Goal: Information Seeking & Learning: Learn about a topic

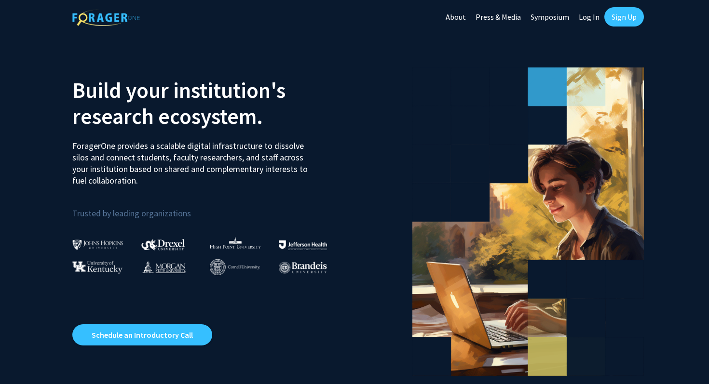
click at [593, 18] on link "Log In" at bounding box center [589, 17] width 30 height 34
select select
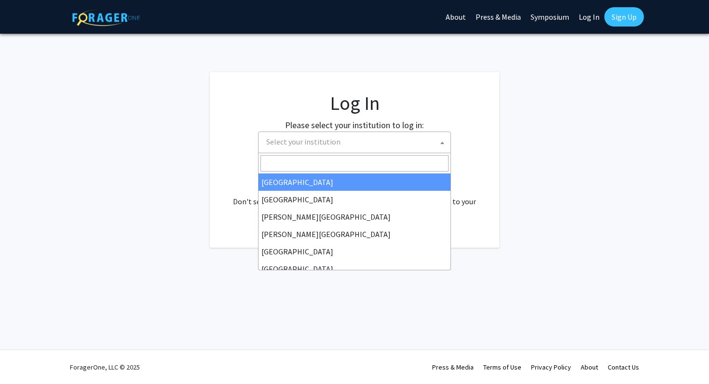
click at [376, 150] on span "Select your institution" at bounding box center [356, 142] width 188 height 20
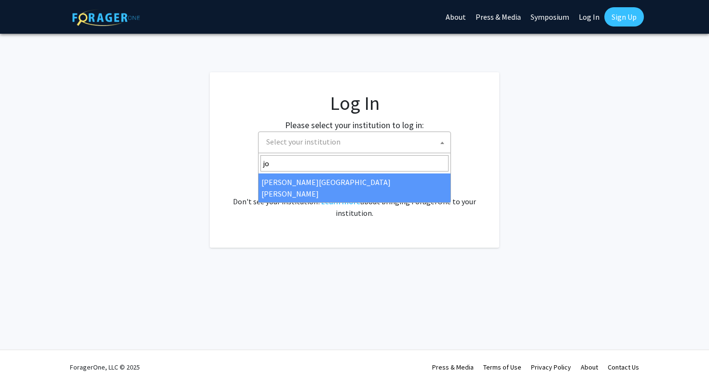
type input "jo"
select select "1"
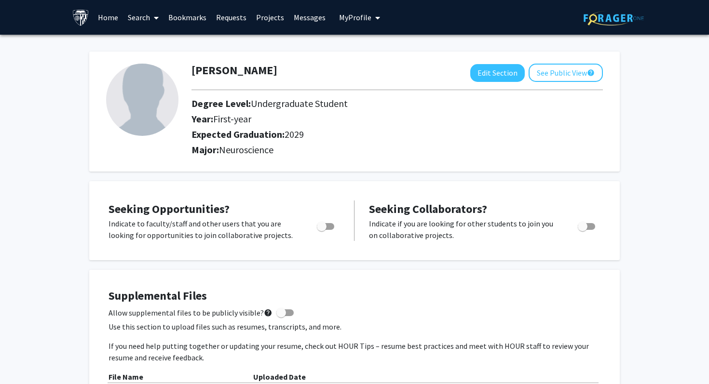
click at [149, 20] on link "Search" at bounding box center [143, 17] width 40 height 34
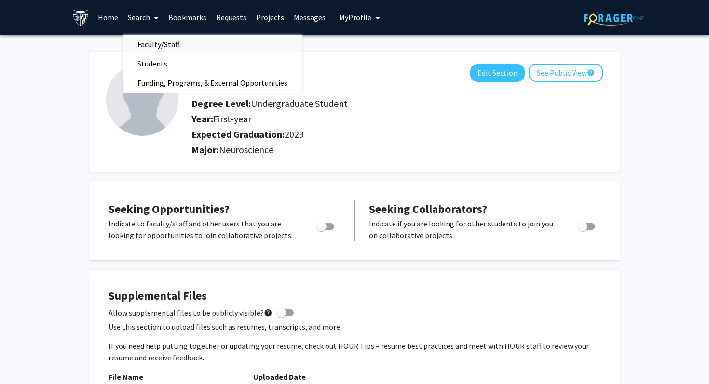
click at [154, 41] on span "Faculty/Staff" at bounding box center [158, 44] width 71 height 19
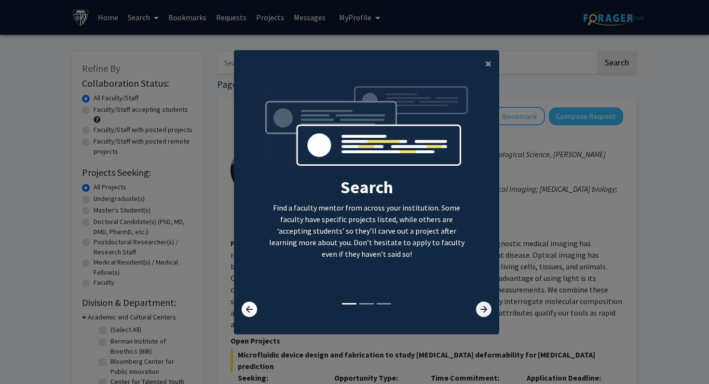
click at [480, 305] on icon at bounding box center [483, 309] width 15 height 15
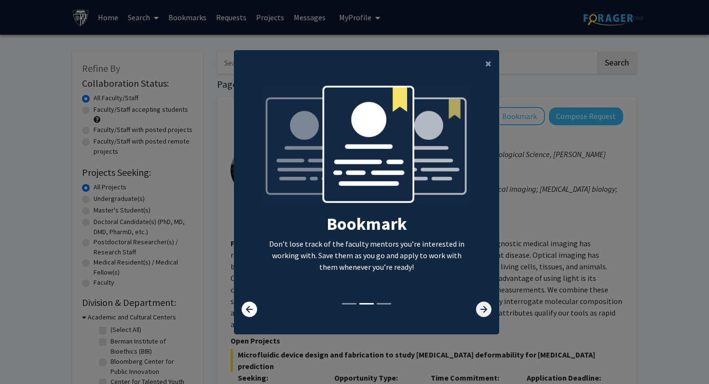
click at [480, 305] on icon at bounding box center [483, 309] width 15 height 15
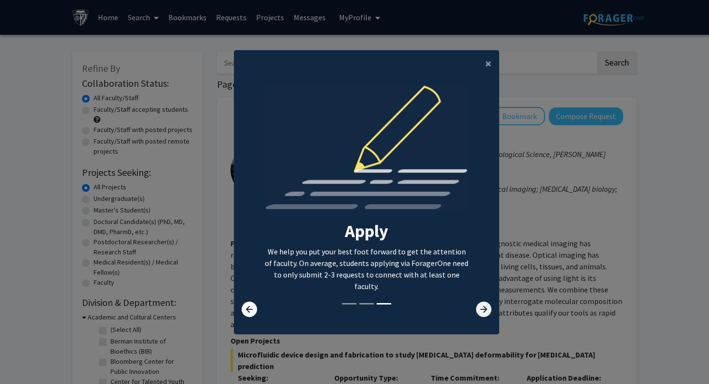
click at [480, 305] on icon at bounding box center [483, 309] width 15 height 15
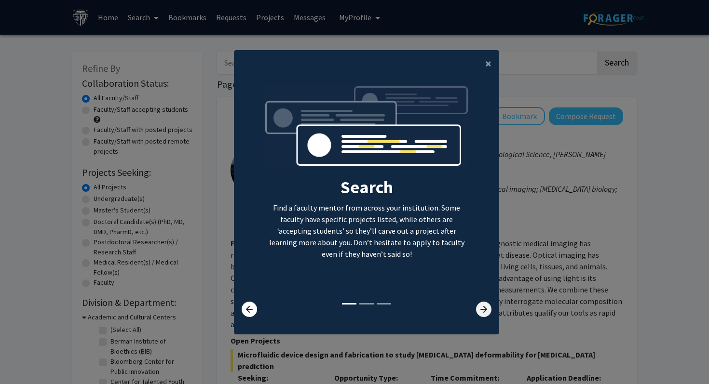
click at [480, 305] on icon at bounding box center [483, 309] width 15 height 15
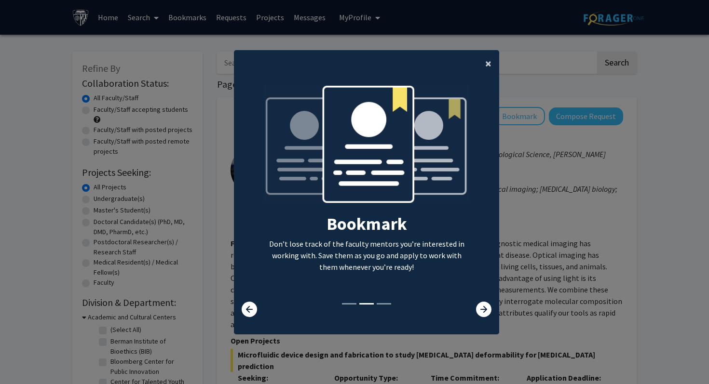
click at [485, 62] on span "×" at bounding box center [488, 63] width 6 height 15
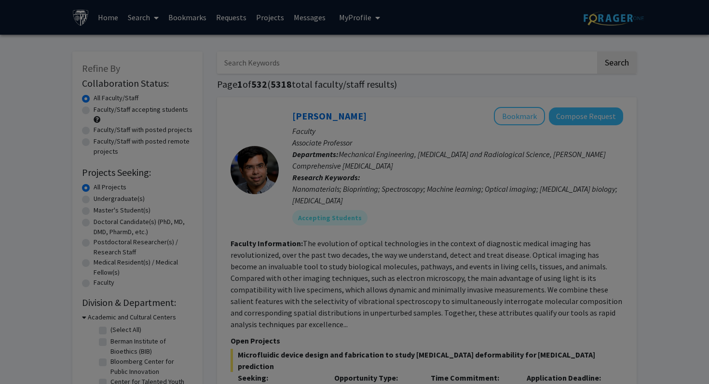
click at [488, 62] on div "Search Find a faculty mentor from across your institution. Some faculty have sp…" at bounding box center [366, 103] width 264 height 217
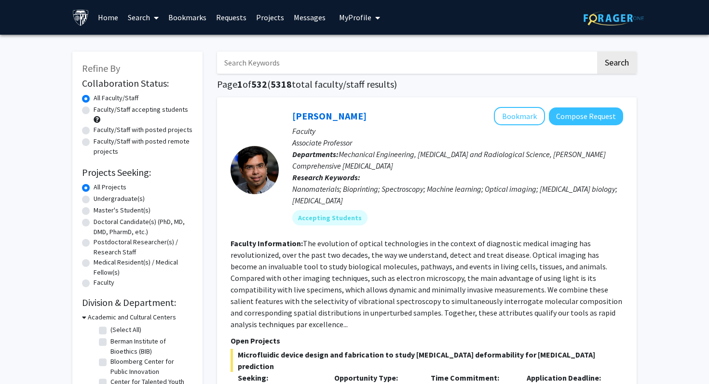
click at [269, 67] on input "Search Keywords" at bounding box center [406, 63] width 378 height 22
type input "anxiety"
click at [597, 52] on button "Search" at bounding box center [617, 63] width 40 height 22
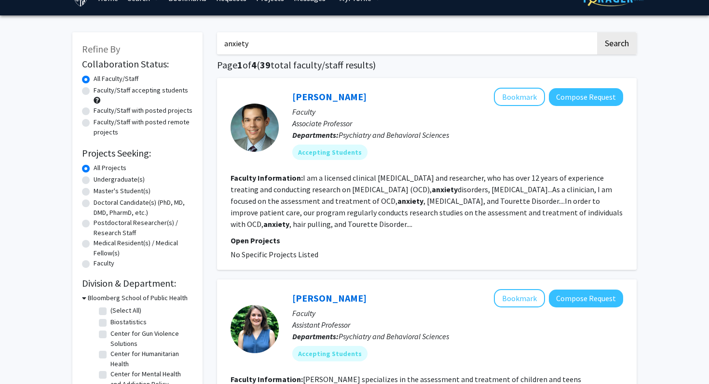
scroll to position [23, 0]
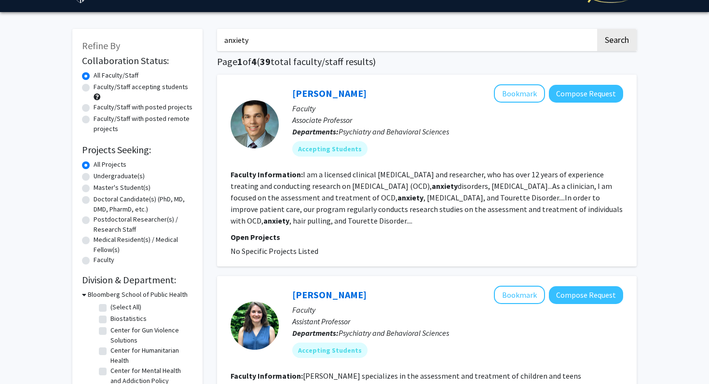
click at [401, 184] on fg-read-more "I am a licensed clinical psychologist and researcher, who has over 12 years of …" at bounding box center [426, 198] width 392 height 56
click at [271, 226] on section "Faculty Information: I am a licensed clinical psychologist and researcher, who …" at bounding box center [426, 198] width 392 height 58
click at [306, 95] on link "Joseph McGuire" at bounding box center [329, 93] width 74 height 12
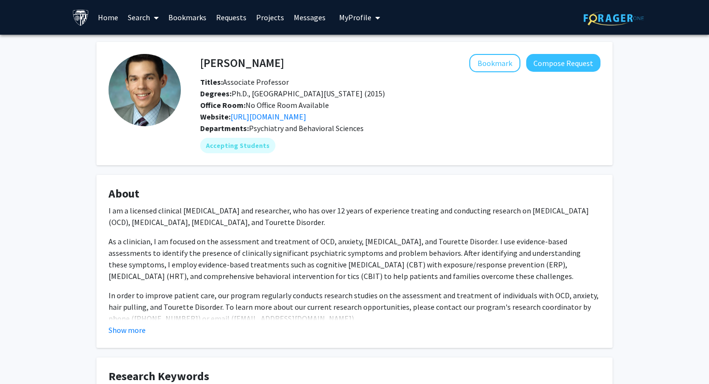
click at [201, 306] on p "In order to improve patient care, our program regularly conducts research studi…" at bounding box center [354, 307] width 492 height 35
click at [124, 334] on button "Show more" at bounding box center [126, 330] width 37 height 12
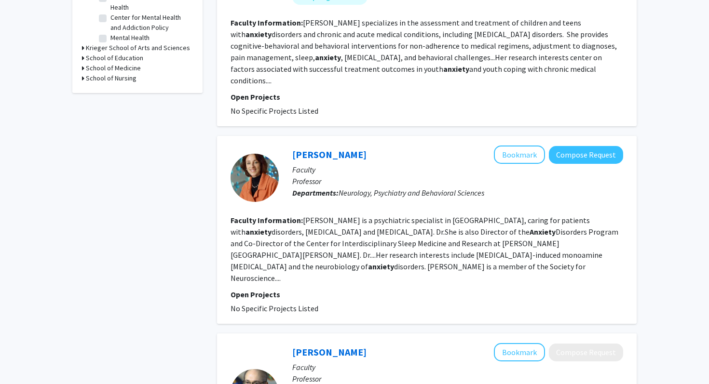
scroll to position [388, 0]
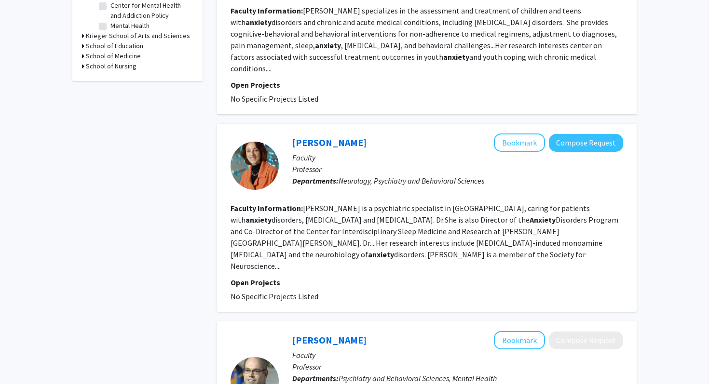
click at [292, 229] on fg-read-more "Una McCann is a psychiatric specialist in Baltimore, caring for patients with a…" at bounding box center [424, 236] width 388 height 67
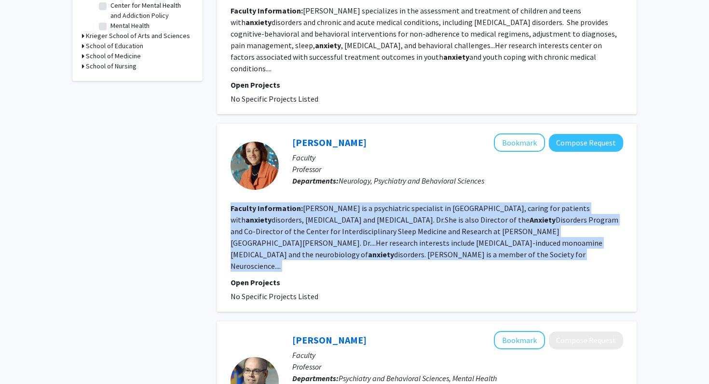
click at [292, 229] on fg-read-more "Una McCann is a psychiatric specialist in Baltimore, caring for patients with a…" at bounding box center [424, 236] width 388 height 67
click at [281, 250] on fg-search-faculty "Una McCann Bookmark Compose Request Faculty Professor Departments: Neurology, P…" at bounding box center [426, 218] width 392 height 169
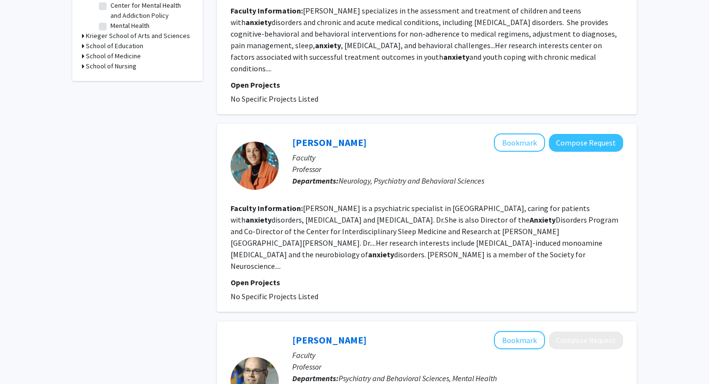
click at [280, 242] on fg-read-more "Una McCann is a psychiatric specialist in Baltimore, caring for patients with a…" at bounding box center [424, 236] width 388 height 67
click at [320, 136] on link "Una McCann" at bounding box center [329, 142] width 74 height 12
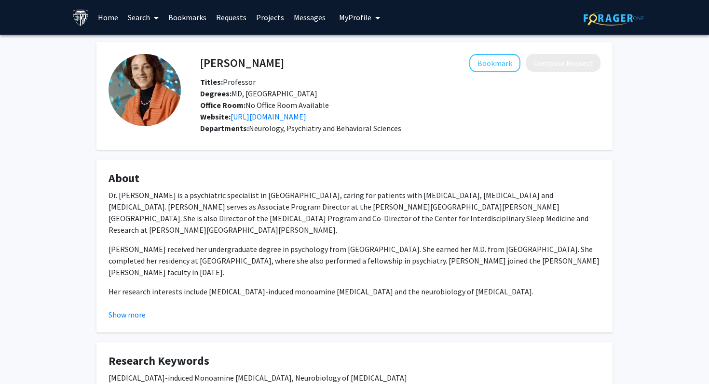
click at [241, 245] on p "Dr. McCann received her undergraduate degree in psychology from Princeton Unive…" at bounding box center [354, 260] width 492 height 35
click at [243, 245] on p "Dr. McCann received her undergraduate degree in psychology from Princeton Unive…" at bounding box center [354, 260] width 492 height 35
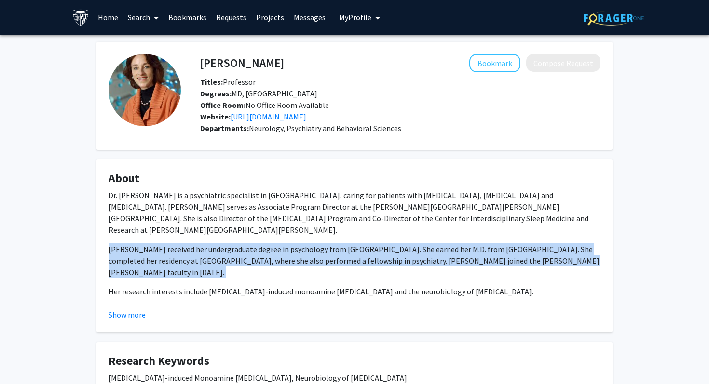
click at [243, 245] on p "Dr. McCann received her undergraduate degree in psychology from Princeton Unive…" at bounding box center [354, 260] width 492 height 35
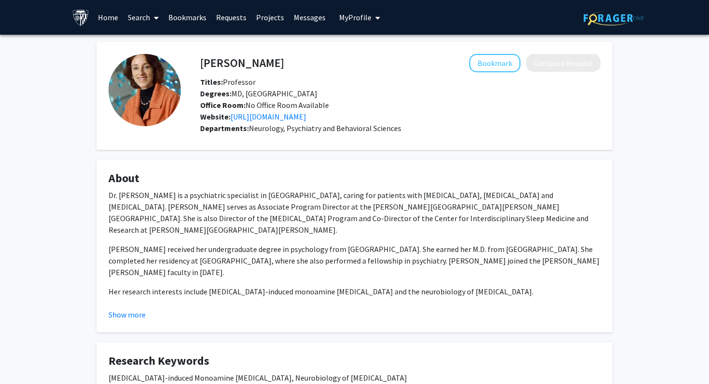
click at [255, 293] on p "Her research interests include amphetamine-induced monoamine neurotoxicity and …" at bounding box center [354, 292] width 492 height 12
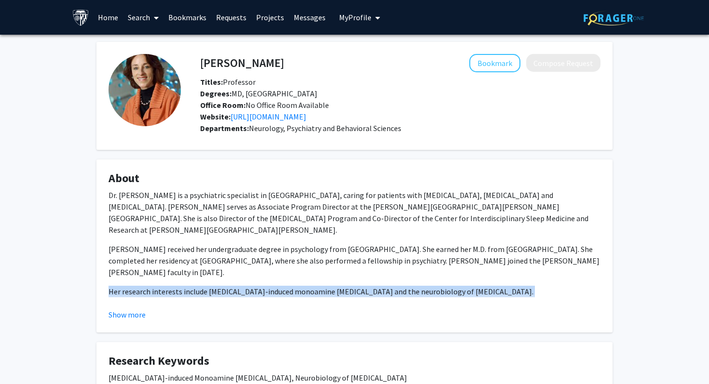
click at [255, 293] on p "Her research interests include amphetamine-induced monoamine neurotoxicity and …" at bounding box center [354, 292] width 492 height 12
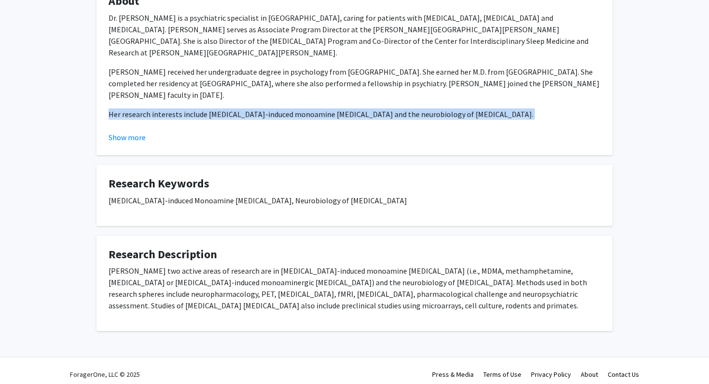
scroll to position [185, 0]
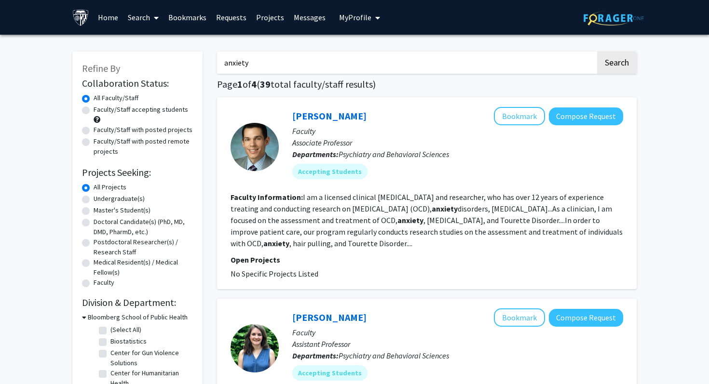
click at [297, 63] on input "anxiety" at bounding box center [406, 63] width 378 height 22
click at [618, 69] on button "Search" at bounding box center [617, 63] width 40 height 22
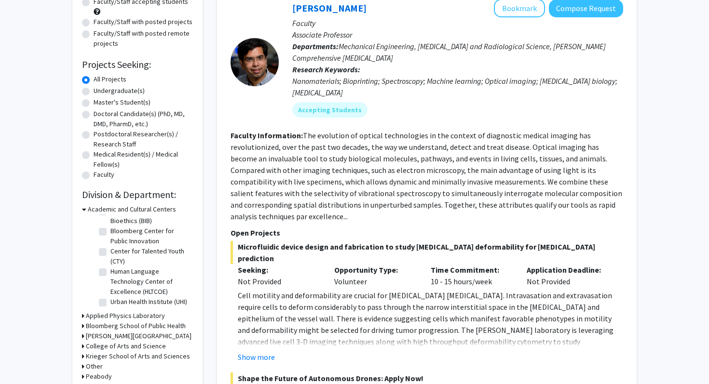
scroll to position [107, 0]
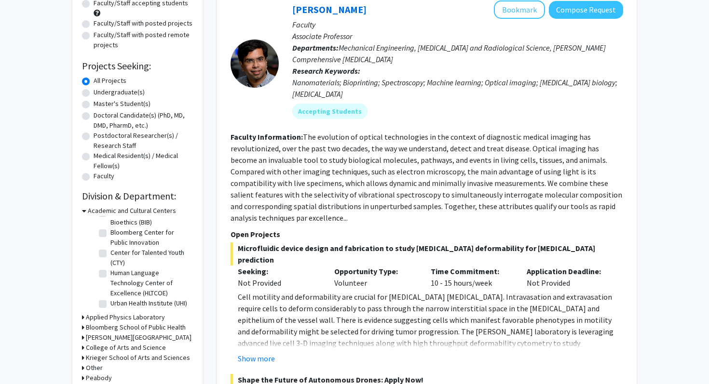
click at [117, 92] on label "Undergraduate(s)" at bounding box center [119, 92] width 51 height 10
click at [100, 92] on input "Undergraduate(s)" at bounding box center [97, 90] width 6 height 6
radio input "true"
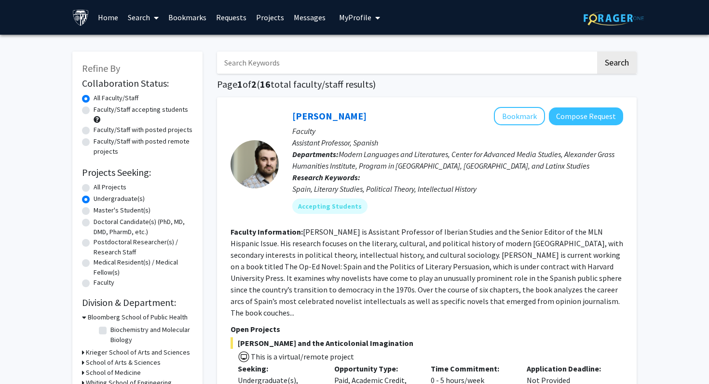
click at [277, 53] on input "Search Keywords" at bounding box center [406, 63] width 378 height 22
click at [229, 84] on h1 "Page 1 of 2 ( 16 total faculty/staff results)" at bounding box center [426, 85] width 419 height 12
click at [268, 64] on input "Search Keywords" at bounding box center [406, 63] width 378 height 22
type input "neuroscienc e"
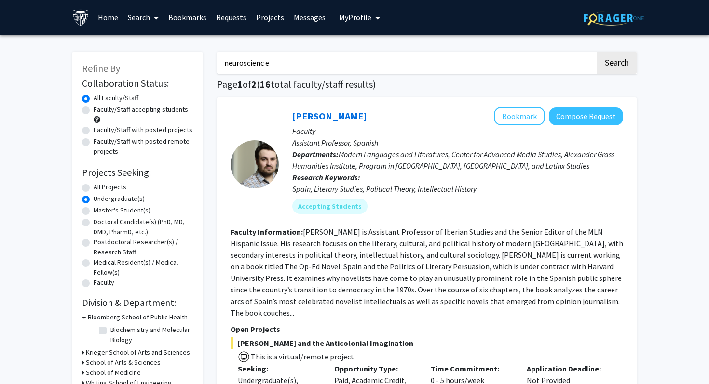
click at [597, 52] on button "Search" at bounding box center [617, 63] width 40 height 22
radio input "true"
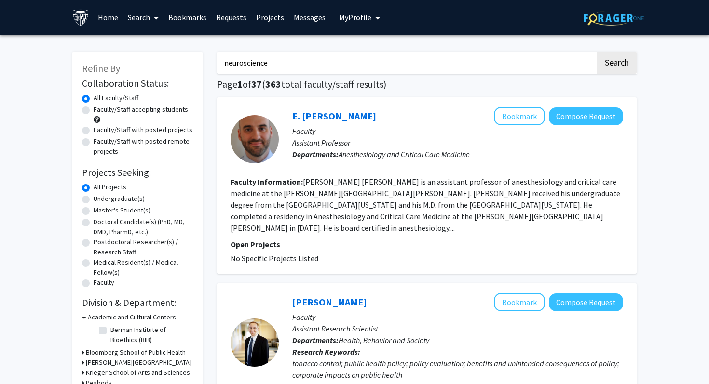
type input "neuroscience"
click at [597, 52] on button "Search" at bounding box center [617, 63] width 40 height 22
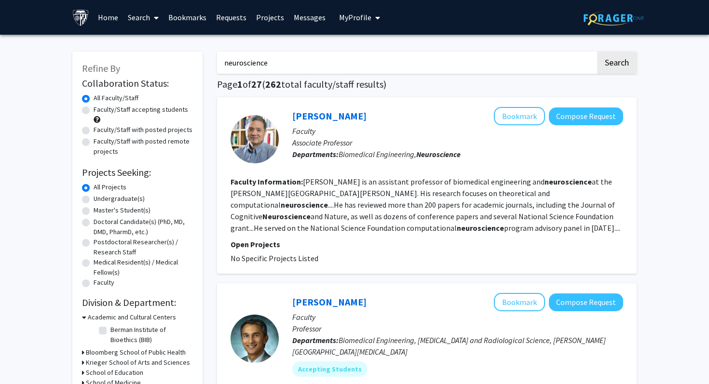
click at [133, 200] on label "Undergraduate(s)" at bounding box center [119, 199] width 51 height 10
click at [100, 200] on input "Undergraduate(s)" at bounding box center [97, 197] width 6 height 6
radio input "true"
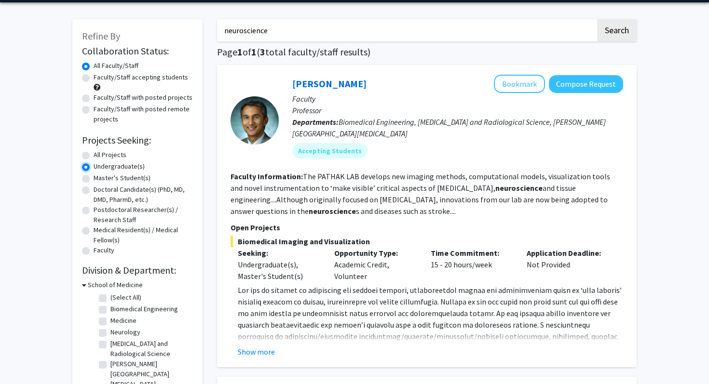
scroll to position [34, 0]
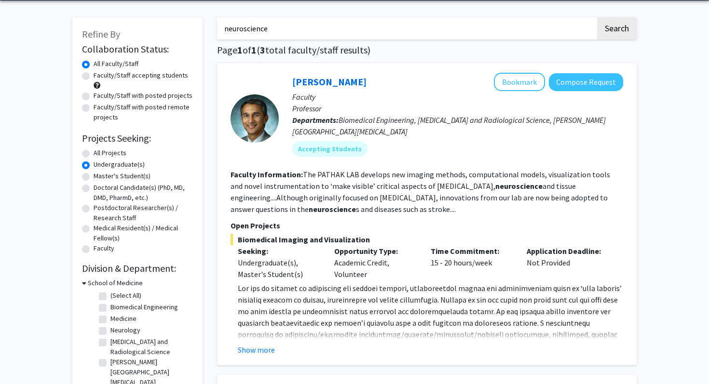
click at [309, 29] on input "neuroscience" at bounding box center [406, 28] width 378 height 22
click at [597, 17] on button "Search" at bounding box center [617, 28] width 40 height 22
radio input "true"
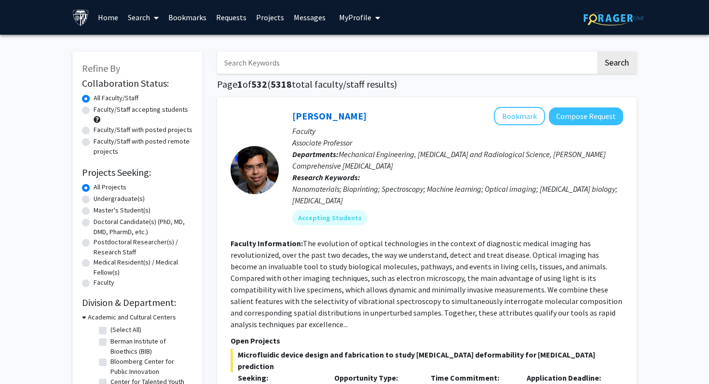
click at [121, 198] on label "Undergraduate(s)" at bounding box center [119, 199] width 51 height 10
click at [100, 198] on input "Undergraduate(s)" at bounding box center [97, 197] width 6 height 6
radio input "true"
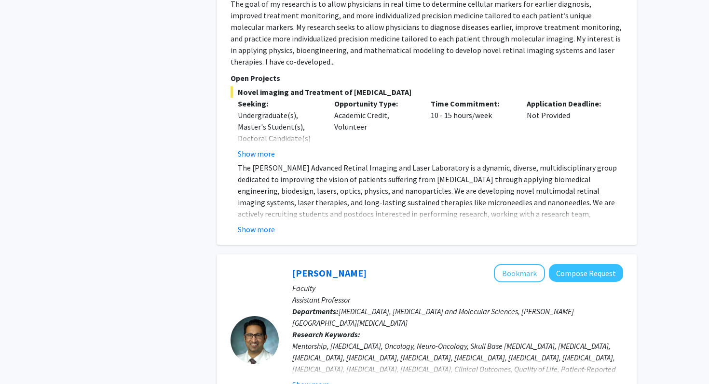
scroll to position [3927, 0]
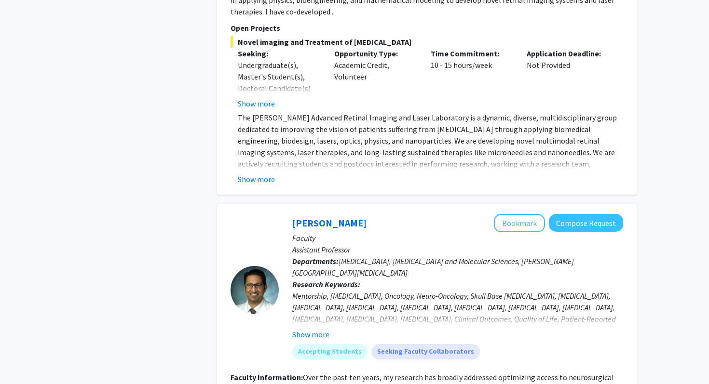
click at [361, 256] on span "Neurosurgery, Radiation Oncology and Molecular Sciences, Sidney Kimmel Comprehe…" at bounding box center [432, 266] width 281 height 21
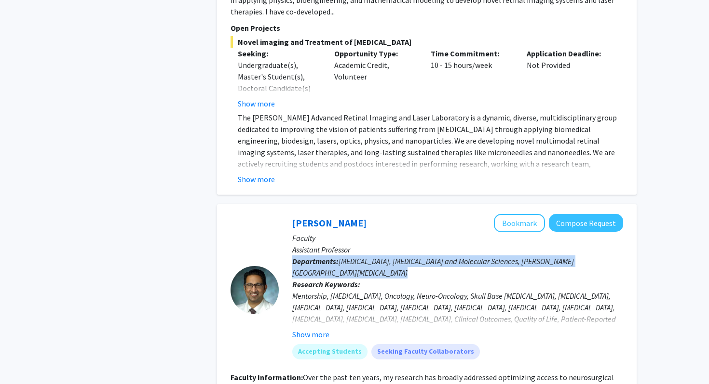
click at [361, 256] on span "Neurosurgery, Radiation Oncology and Molecular Sciences, Sidney Kimmel Comprehe…" at bounding box center [432, 266] width 281 height 21
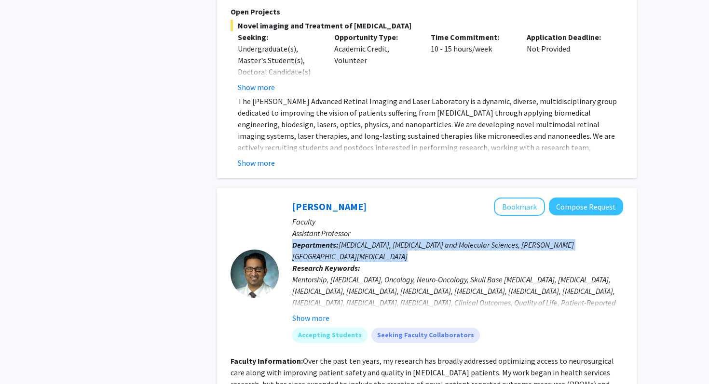
scroll to position [3944, 0]
click at [314, 312] on button "Show more" at bounding box center [310, 318] width 37 height 12
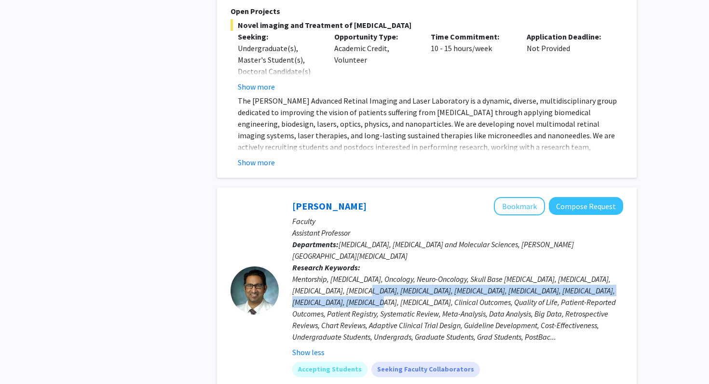
drag, startPoint x: 383, startPoint y: 201, endPoint x: 383, endPoint y: 213, distance: 12.5
click at [383, 273] on div "Mentorship, Neurosurgery, Oncology, Neuro-Oncology, Skull Base Tumors, Glioma, …" at bounding box center [457, 307] width 331 height 69
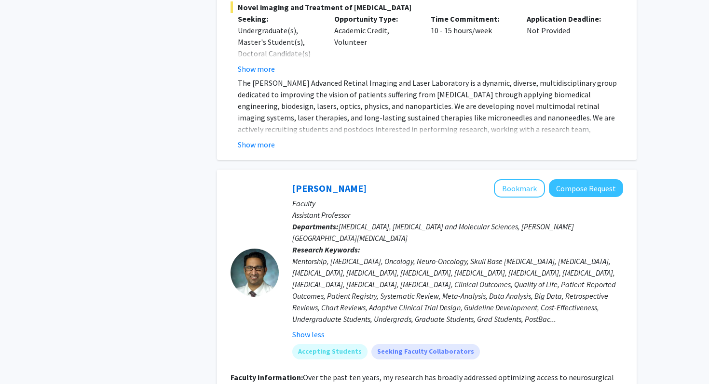
scroll to position [3963, 0]
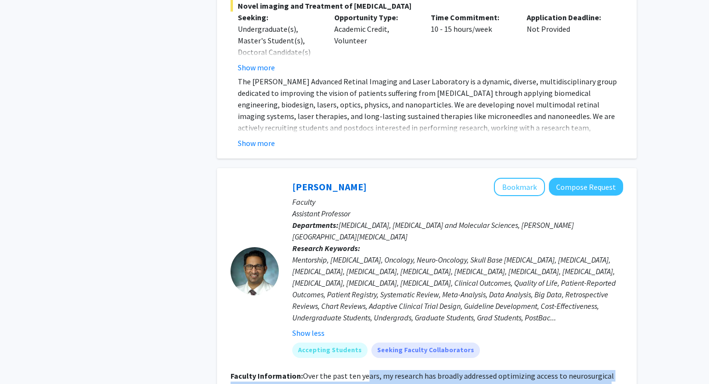
drag, startPoint x: 367, startPoint y: 289, endPoint x: 390, endPoint y: 316, distance: 35.9
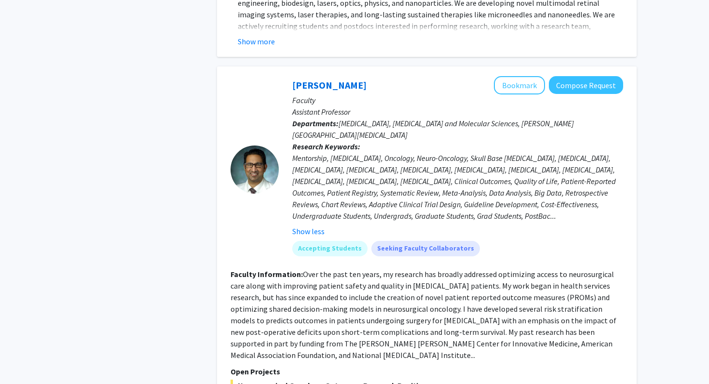
scroll to position [4070, 0]
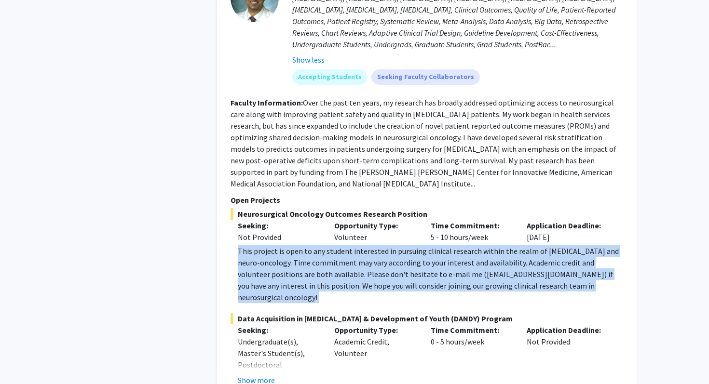
scroll to position [4238, 0]
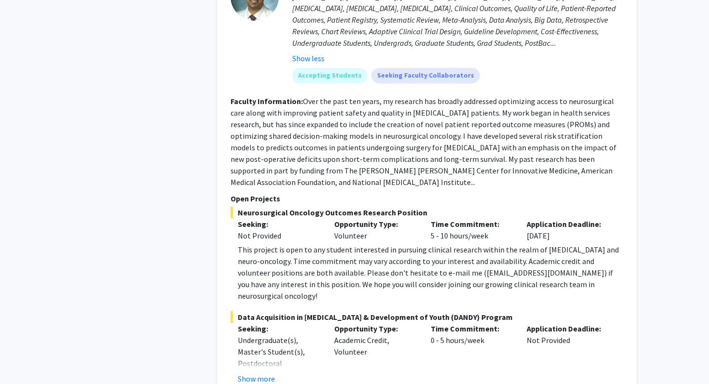
drag, startPoint x: 333, startPoint y: 282, endPoint x: 323, endPoint y: 325, distance: 43.9
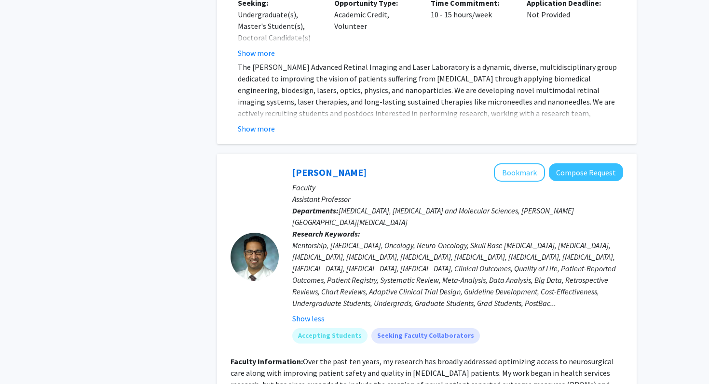
scroll to position [3939, 0]
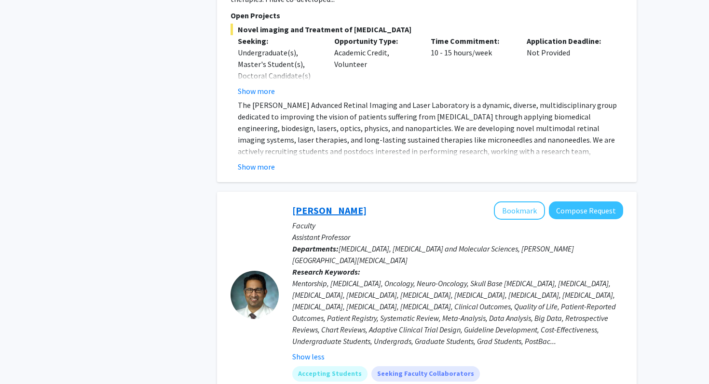
click at [337, 204] on link "Raj Mukherjee" at bounding box center [329, 210] width 74 height 12
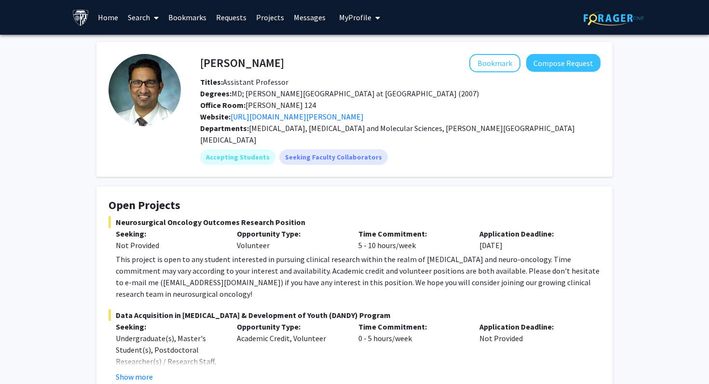
click at [337, 119] on link "https://www.hopkinsmedicine.org/profiles/results/directory/profile/10004317/deb…" at bounding box center [296, 117] width 133 height 10
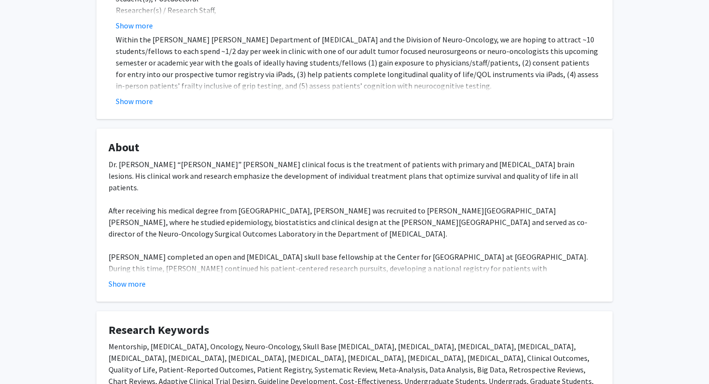
scroll to position [392, 0]
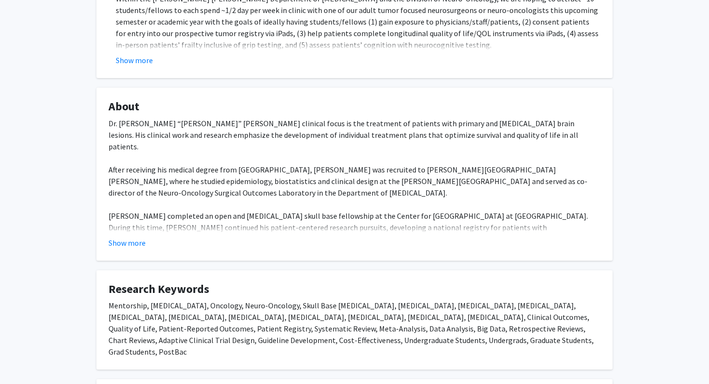
click at [258, 189] on div "Dr. Debraj “Raj” Mukherjee’s clinical focus is the treatment of patients with p…" at bounding box center [354, 193] width 492 height 150
click at [121, 237] on button "Show more" at bounding box center [126, 243] width 37 height 12
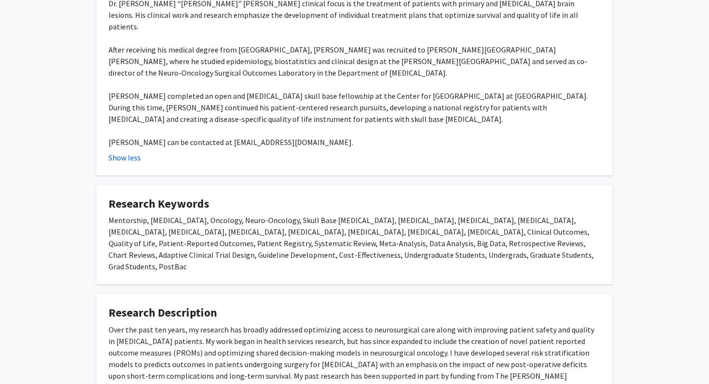
scroll to position [519, 0]
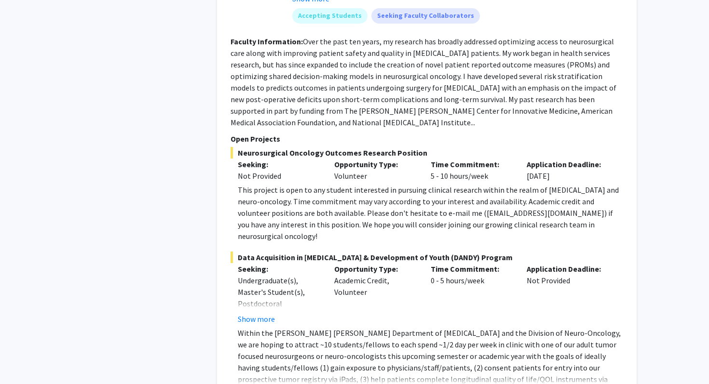
scroll to position [4279, 0]
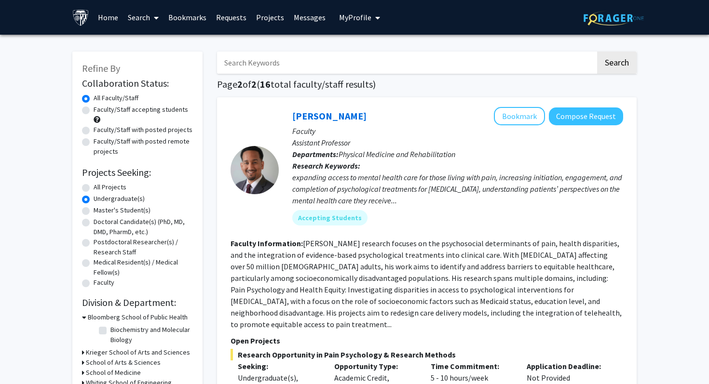
click at [366, 187] on div "expanding access to mental health care for those living with pain, increasing i…" at bounding box center [457, 189] width 331 height 35
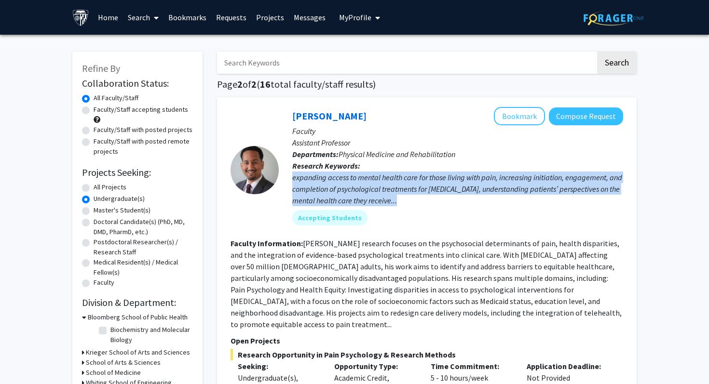
click at [366, 187] on div "expanding access to mental health care for those living with pain, increasing i…" at bounding box center [457, 189] width 331 height 35
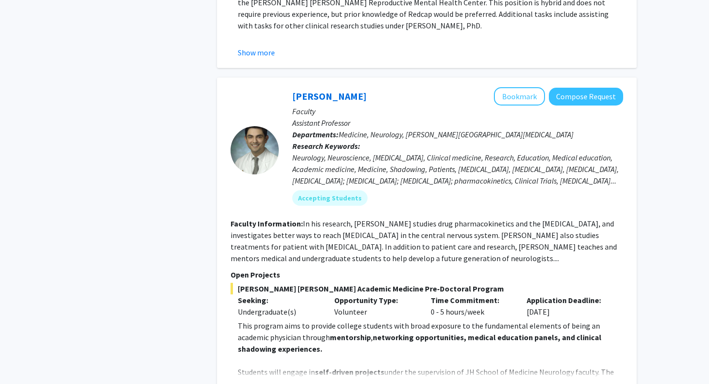
scroll to position [1767, 0]
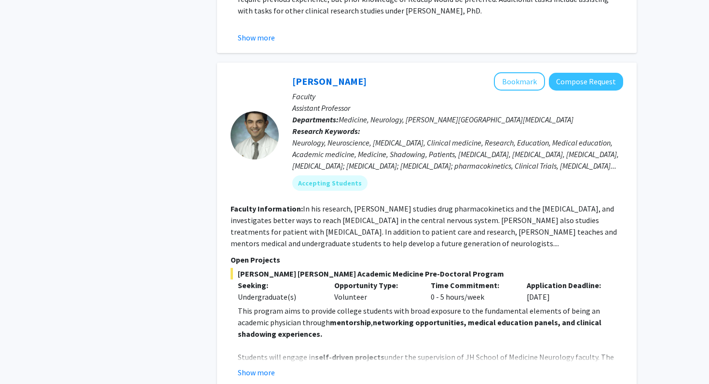
click at [350, 305] on p "This program aims to provide college students with broad exposure to the fundam…" at bounding box center [430, 322] width 385 height 35
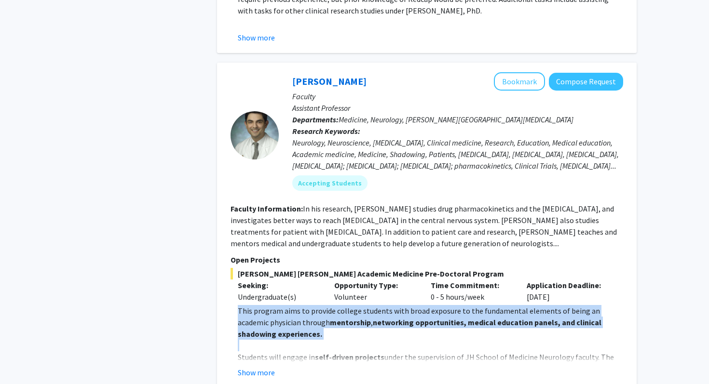
click at [350, 305] on p "This program aims to provide college students with broad exposure to the fundam…" at bounding box center [430, 322] width 385 height 35
click at [259, 367] on button "Show more" at bounding box center [256, 373] width 37 height 12
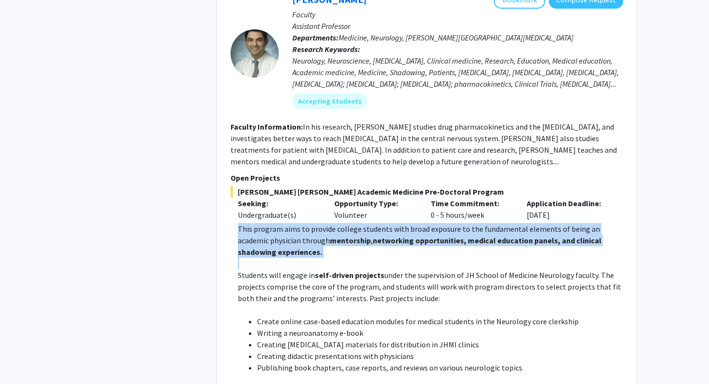
scroll to position [1857, 0]
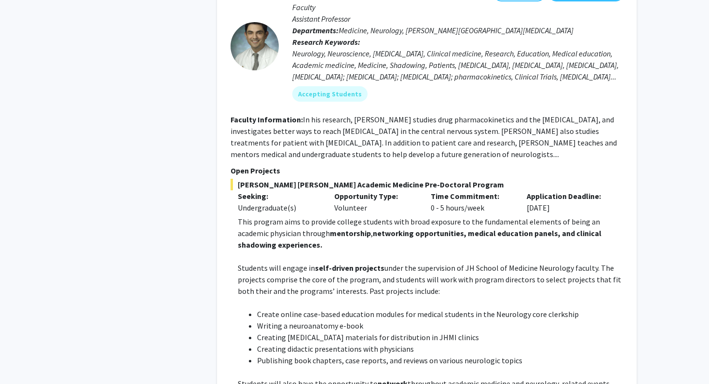
click at [312, 308] on li "Create online case-based education modules for medical students in the Neurolog…" at bounding box center [440, 314] width 366 height 12
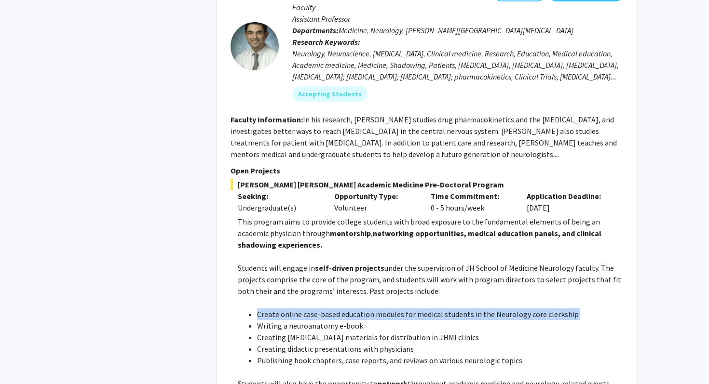
click at [312, 308] on li "Create online case-based education modules for medical students in the Neurolog…" at bounding box center [440, 314] width 366 height 12
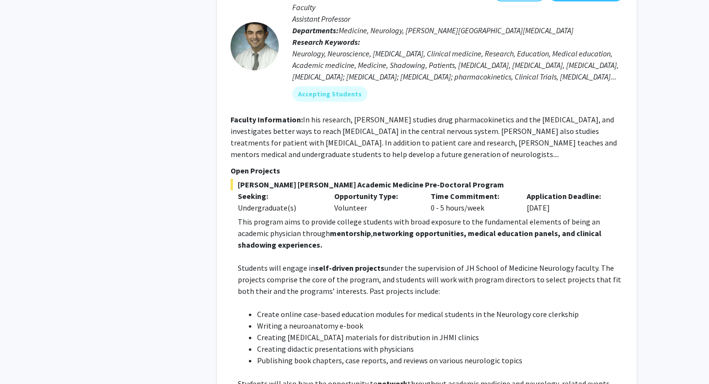
click at [307, 320] on li "Writing a neuroanatomy e-book" at bounding box center [440, 326] width 366 height 12
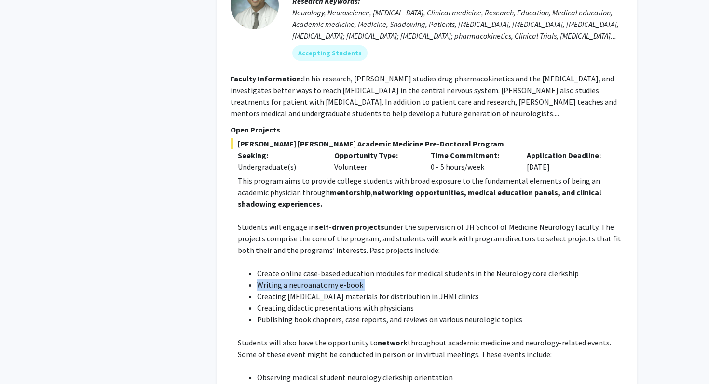
scroll to position [1899, 0]
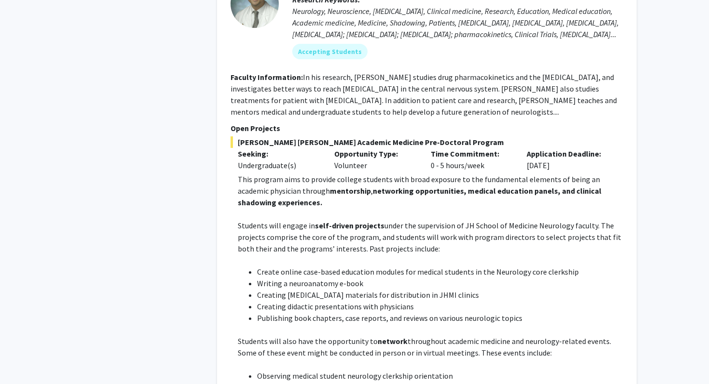
click at [310, 312] on li "Publishing book chapters, case reports, and reviews on various neurologic topics" at bounding box center [440, 318] width 366 height 12
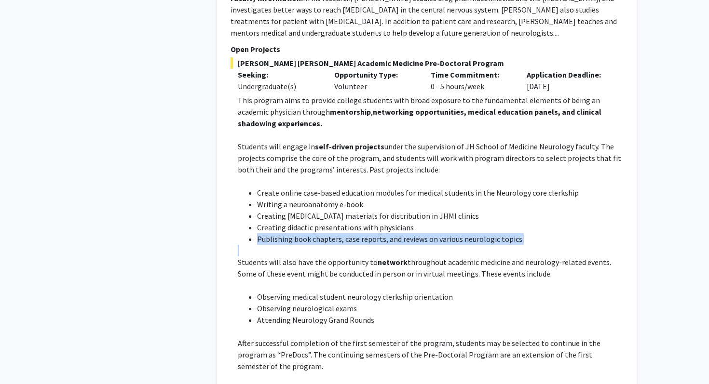
scroll to position [1981, 0]
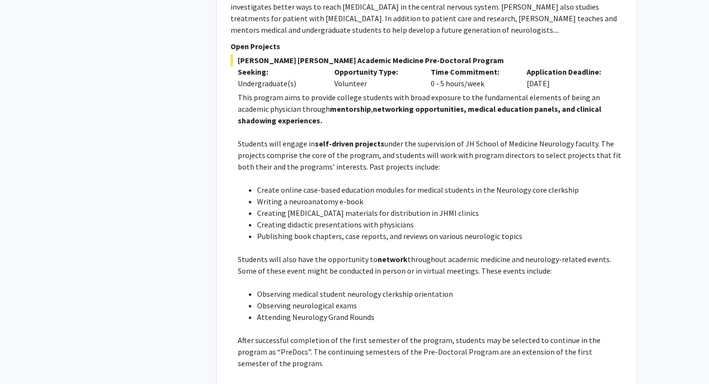
click at [310, 311] on li "Attending Neurology Grand Rounds" at bounding box center [440, 317] width 366 height 12
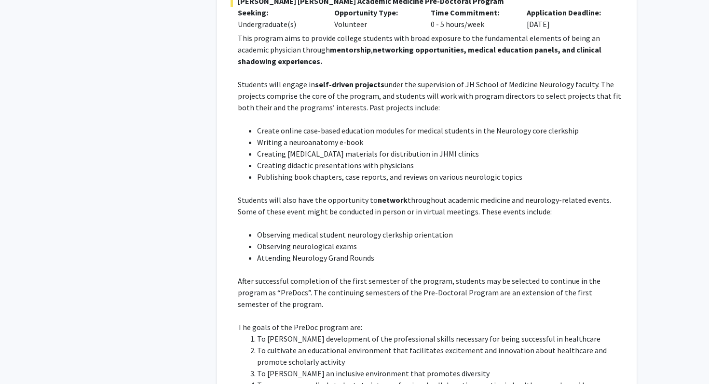
click at [310, 321] on p "The goals of the PreDoc program are:" at bounding box center [430, 327] width 385 height 12
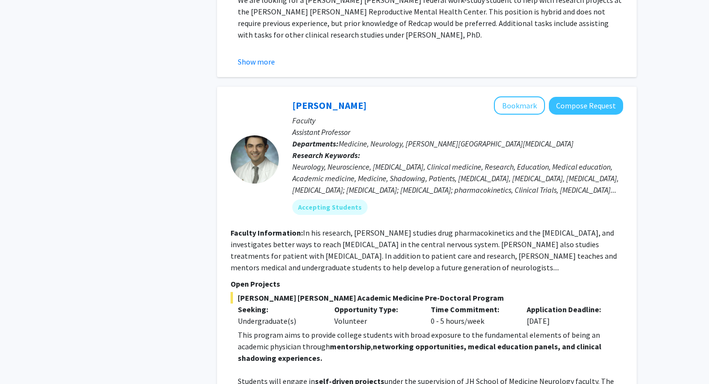
scroll to position [1743, 0]
click at [322, 100] on link "Carlos Romo" at bounding box center [329, 106] width 74 height 12
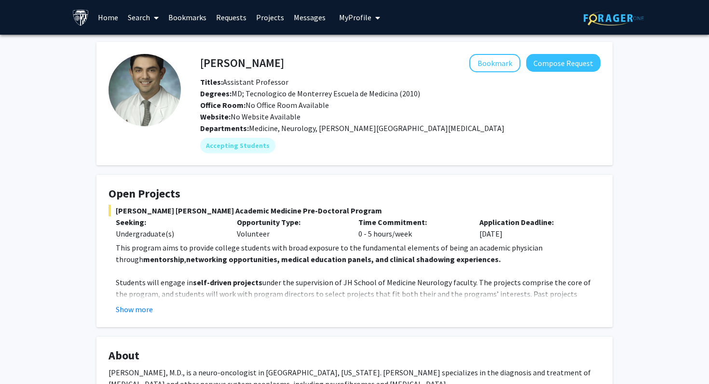
click at [253, 75] on div "Carlos Romo Bookmark Compose Request Titles: Assistant Professor Degrees: MD; T…" at bounding box center [400, 88] width 414 height 68
click at [249, 63] on h4 "Carlos Romo" at bounding box center [242, 63] width 84 height 18
copy h4 "Romo"
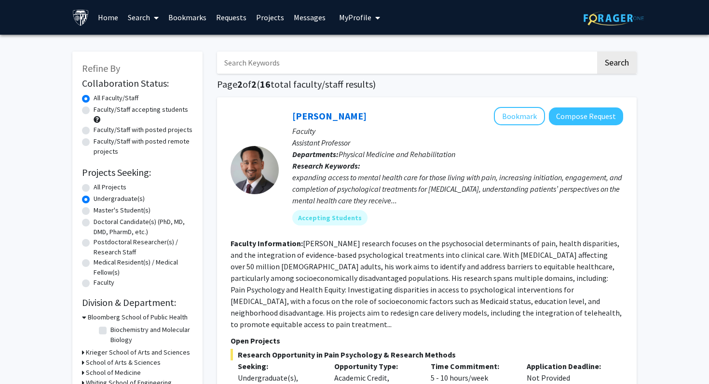
click at [138, 19] on link "Search" at bounding box center [143, 17] width 40 height 34
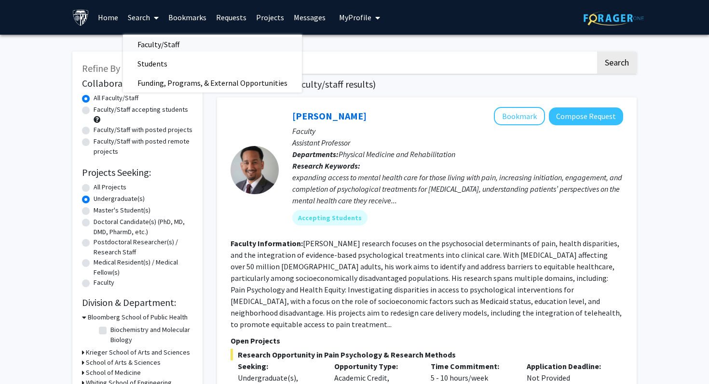
click at [147, 40] on span "Faculty/Staff" at bounding box center [158, 44] width 71 height 19
radio input "true"
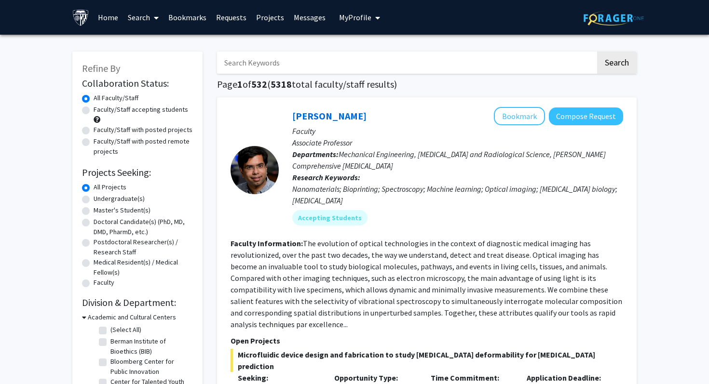
click at [146, 108] on label "Faculty/Staff accepting students" at bounding box center [141, 110] width 94 height 10
click at [100, 108] on input "Faculty/Staff accepting students" at bounding box center [97, 108] width 6 height 6
radio input "true"
click at [146, 198] on div "Undergraduate(s)" at bounding box center [137, 200] width 111 height 12
click at [129, 199] on label "Undergraduate(s)" at bounding box center [119, 199] width 51 height 10
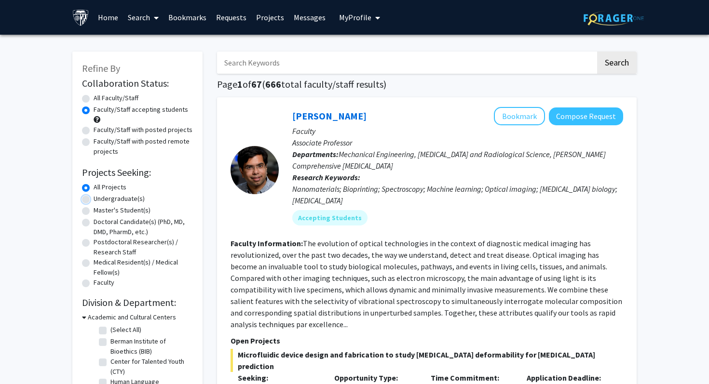
click at [100, 199] on input "Undergraduate(s)" at bounding box center [97, 197] width 6 height 6
radio input "true"
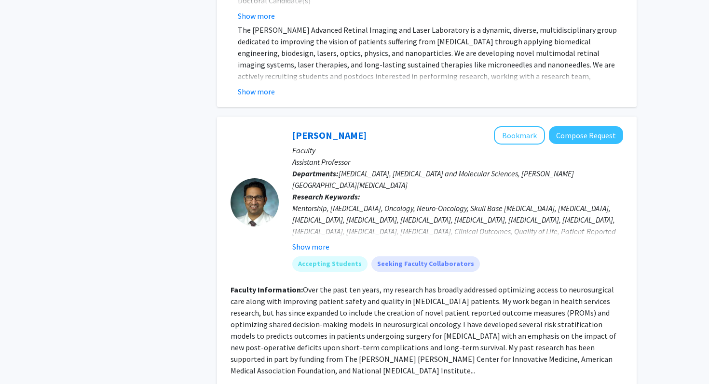
scroll to position [4279, 0]
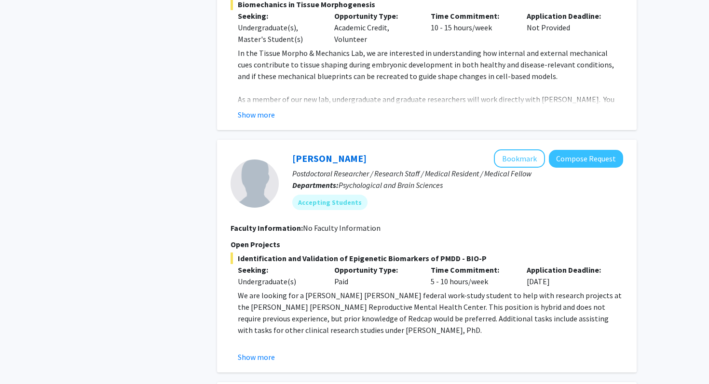
scroll to position [1449, 0]
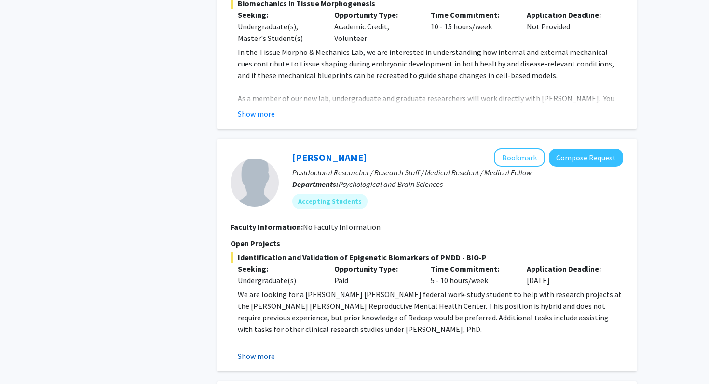
click at [269, 350] on button "Show more" at bounding box center [256, 356] width 37 height 12
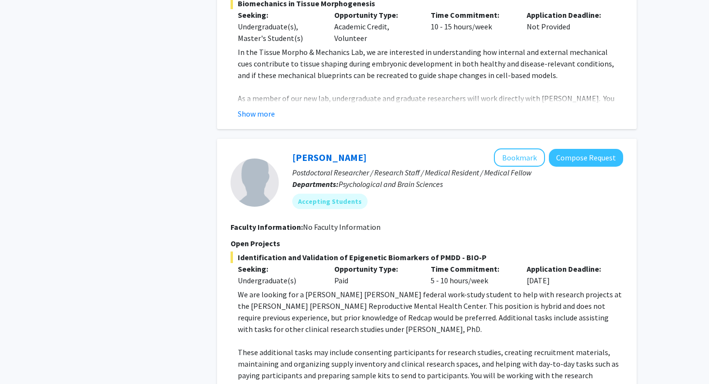
click at [320, 289] on p "We are looking for a Johns Hopkins federal work-study student to help with rese…" at bounding box center [430, 312] width 385 height 46
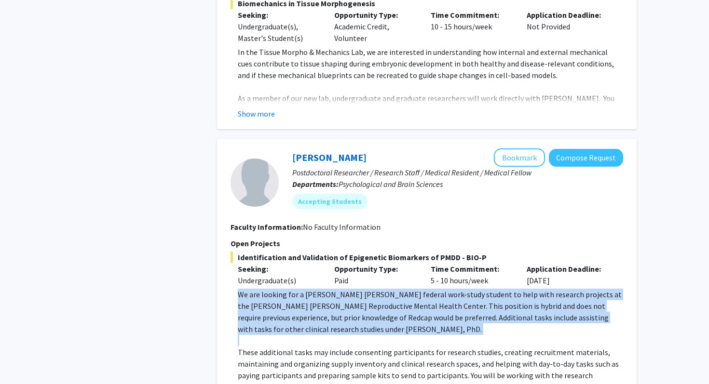
click at [320, 289] on p "We are looking for a Johns Hopkins federal work-study student to help with rese…" at bounding box center [430, 312] width 385 height 46
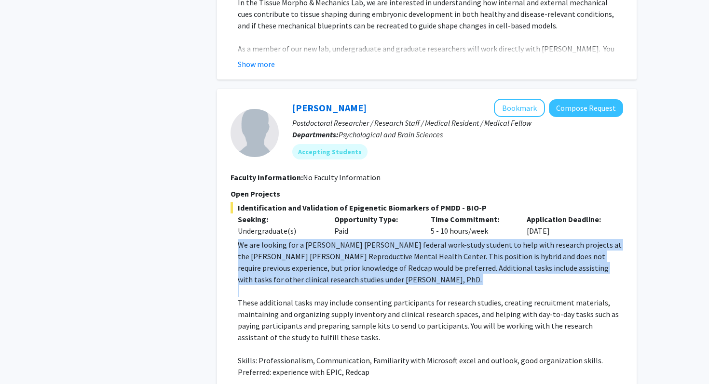
scroll to position [1500, 0]
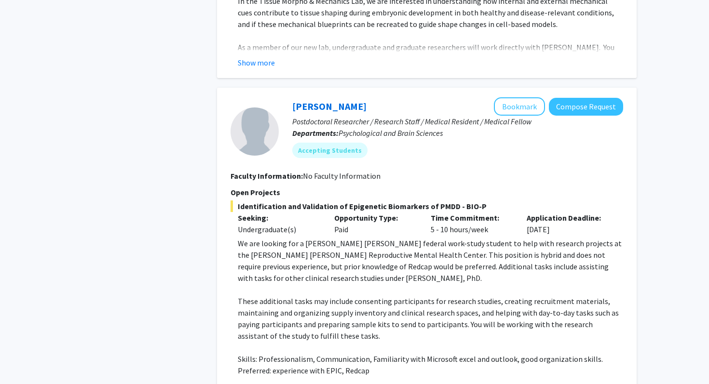
click at [320, 295] on p "These additional tasks may include consenting participants for research studies…" at bounding box center [430, 318] width 385 height 46
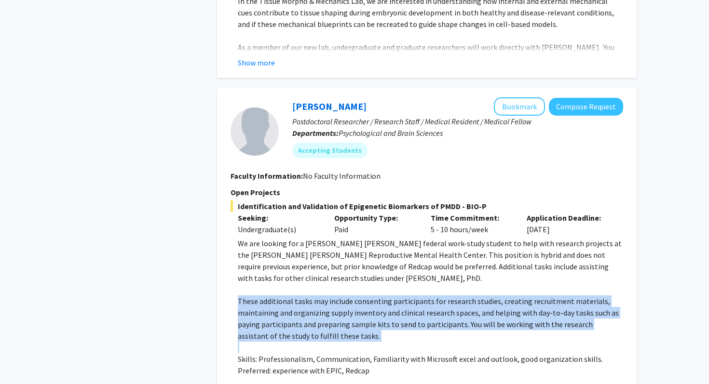
click at [320, 295] on p "These additional tasks may include consenting participants for research studies…" at bounding box center [430, 318] width 385 height 46
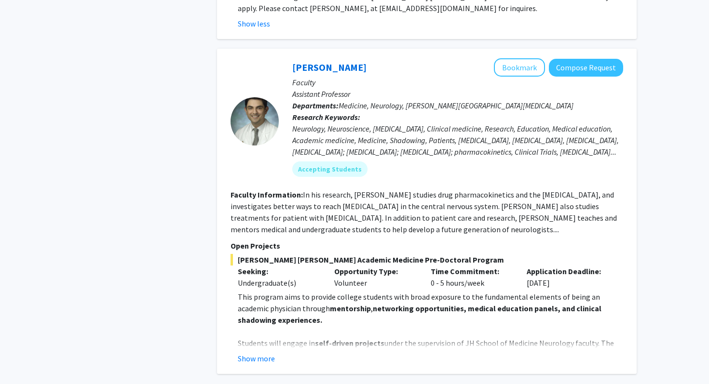
scroll to position [1959, 0]
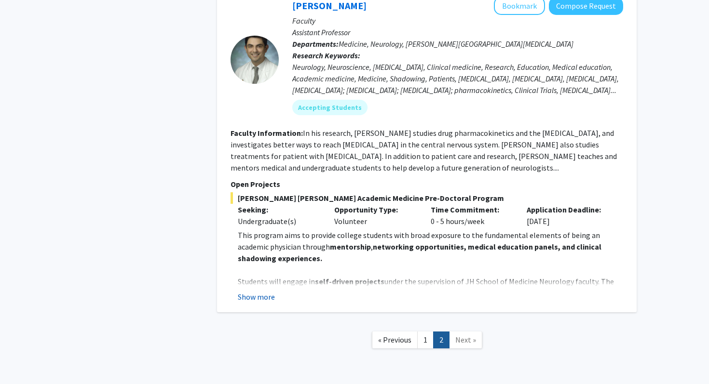
click at [262, 291] on button "Show more" at bounding box center [256, 297] width 37 height 12
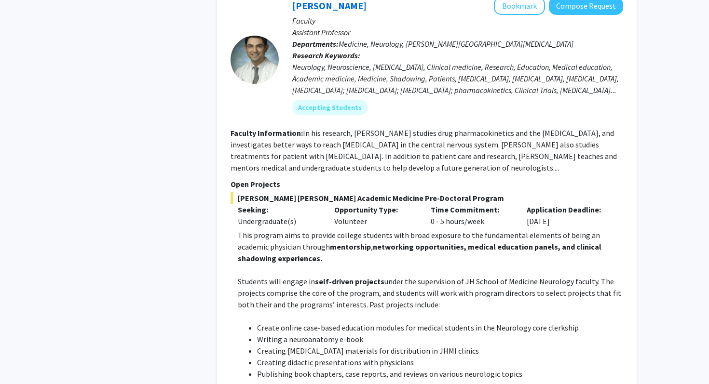
click at [279, 276] on p "Students will engage in self-driven projects under the supervision of JH School…" at bounding box center [430, 293] width 385 height 35
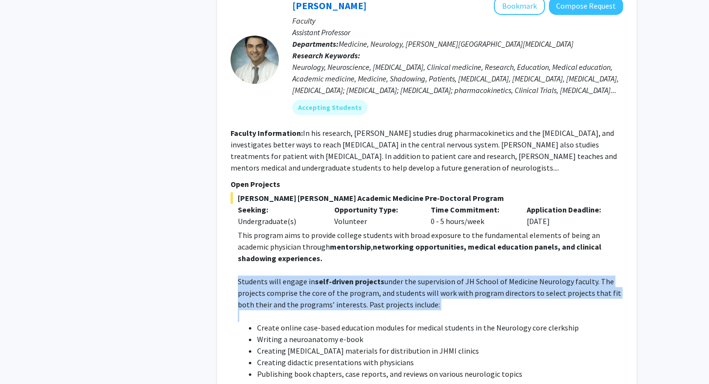
click at [279, 276] on p "Students will engage in self-driven projects under the supervision of JH School…" at bounding box center [430, 293] width 385 height 35
click at [311, 276] on p "Students will engage in self-driven projects under the supervision of JH School…" at bounding box center [430, 293] width 385 height 35
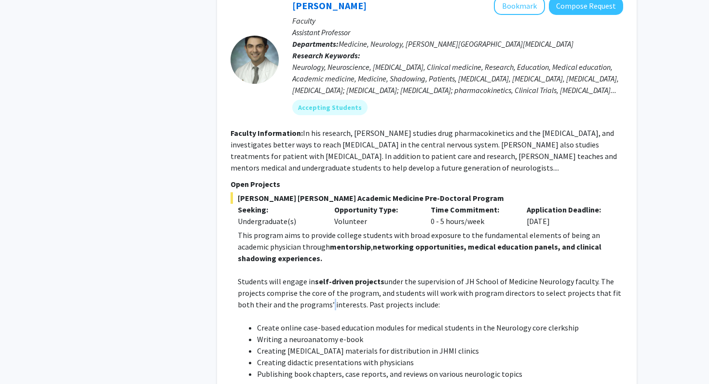
click at [311, 276] on p "Students will engage in self-driven projects under the supervision of JH School…" at bounding box center [430, 293] width 385 height 35
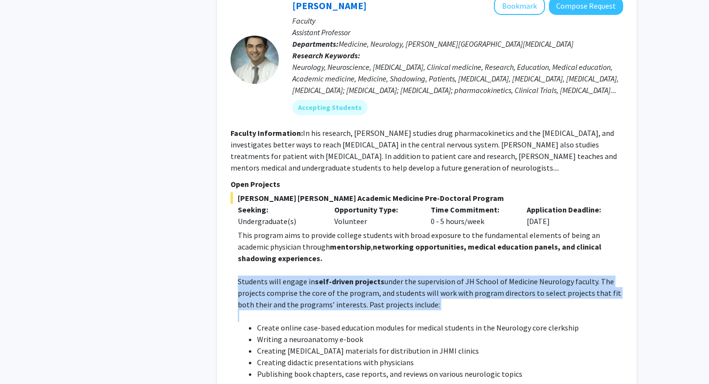
click at [311, 276] on p "Students will engage in self-driven projects under the supervision of JH School…" at bounding box center [430, 293] width 385 height 35
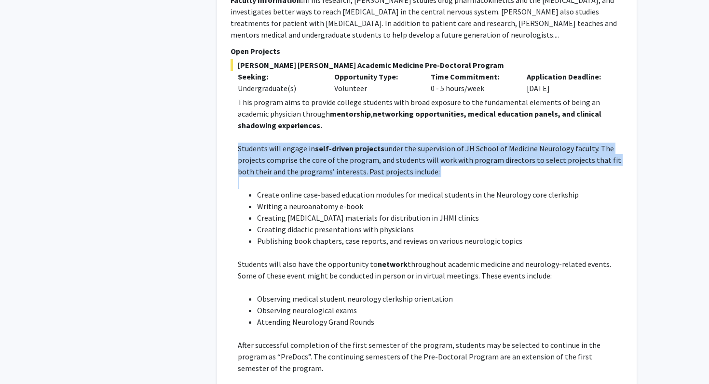
scroll to position [2093, 0]
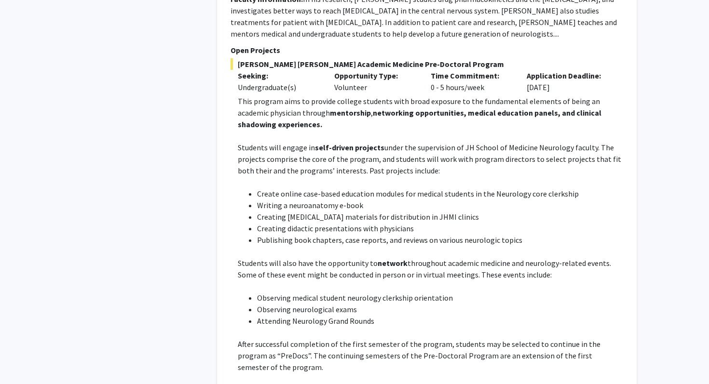
click at [348, 338] on p "After successful completion of the first semester of the program, students may …" at bounding box center [430, 355] width 385 height 35
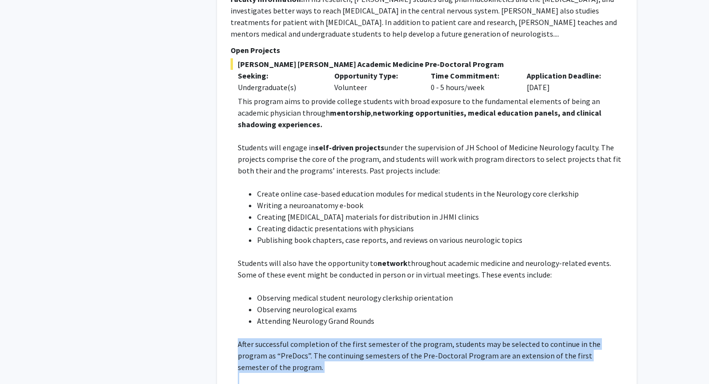
click at [348, 338] on p "After successful completion of the first semester of the program, students may …" at bounding box center [430, 355] width 385 height 35
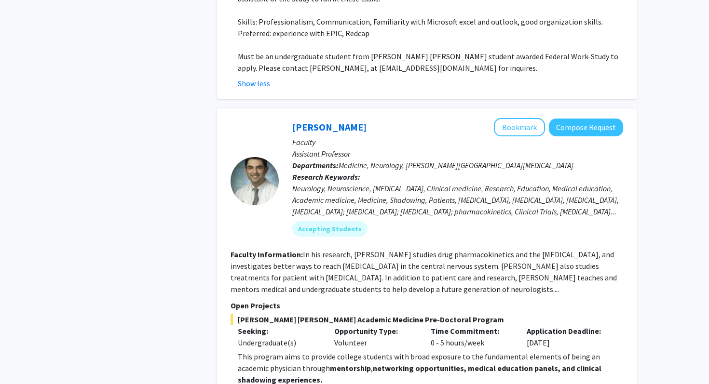
scroll to position [1838, 0]
click at [366, 249] on fg-read-more "In his research, Dr. Romo studies drug pharmacokinetics and the blood-brain bar…" at bounding box center [423, 271] width 386 height 44
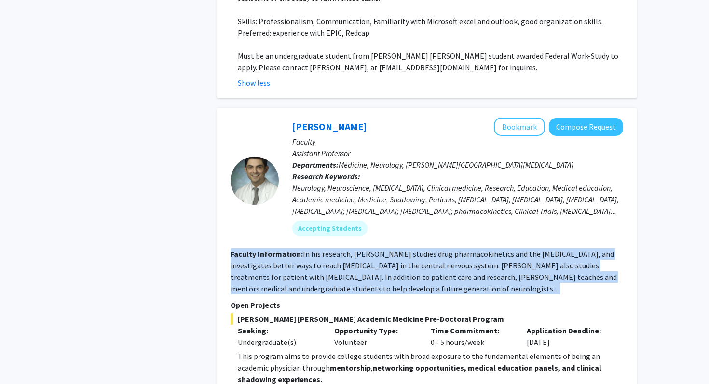
click at [366, 249] on fg-read-more "In his research, Dr. Romo studies drug pharmacokinetics and the blood-brain bar…" at bounding box center [423, 271] width 386 height 44
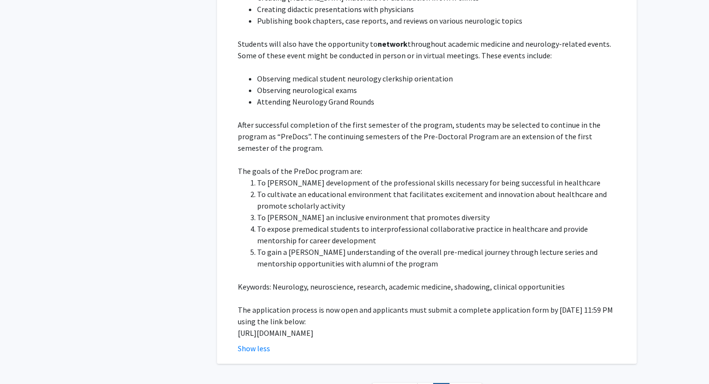
scroll to position [2316, 0]
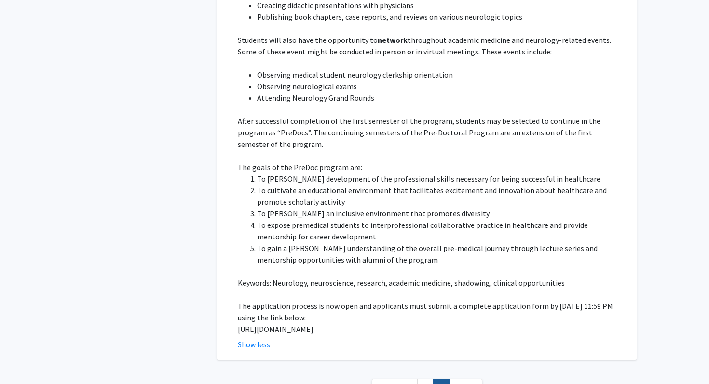
click at [248, 323] on p "https://docs.google.com/forms/d/e/1FAIpQLSfs9lKRobckOITW585IvGZb3cvsBE6oiZybaV9…" at bounding box center [430, 329] width 385 height 12
click at [249, 323] on p "https://docs.google.com/forms/d/e/1FAIpQLSfs9lKRobckOITW585IvGZb3cvsBE6oiZybaV9…" at bounding box center [430, 329] width 385 height 12
copy p "https://docs.google.com/forms/d/e/1FAIpQLSfs9lKRobckOITW585IvGZb3cvsBE6oiZybaV9…"
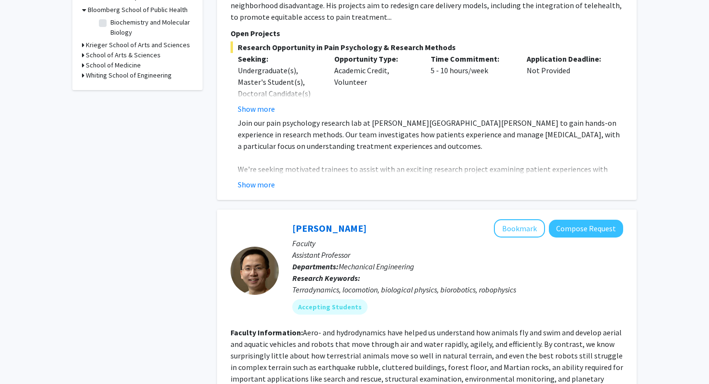
scroll to position [0, 0]
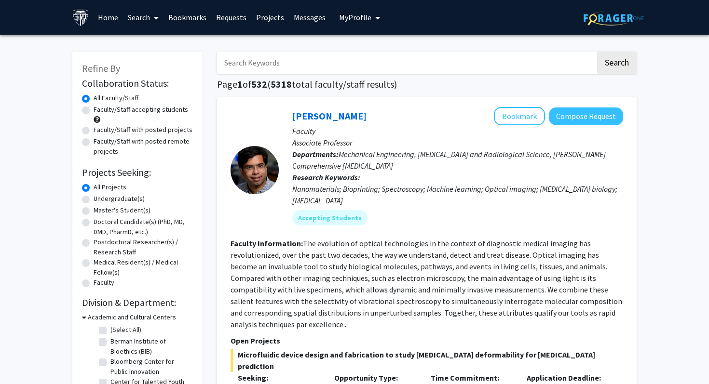
click at [155, 21] on span at bounding box center [154, 18] width 9 height 34
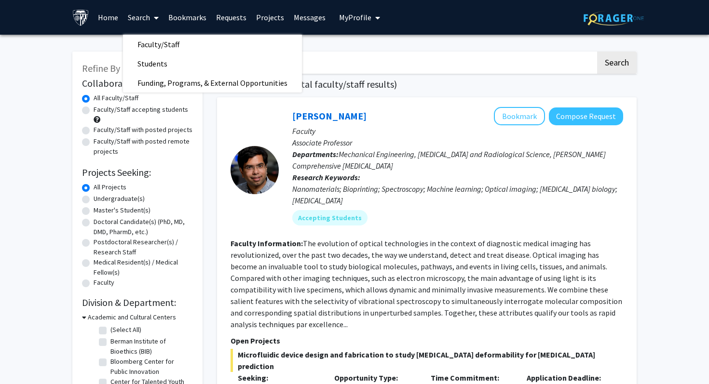
click at [85, 17] on img at bounding box center [80, 17] width 17 height 17
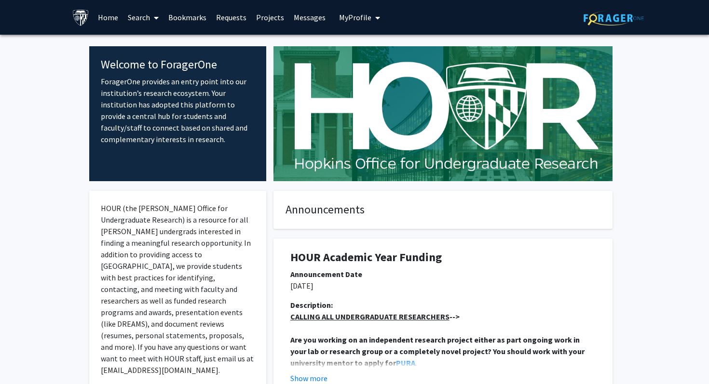
click at [107, 20] on link "Home" at bounding box center [108, 17] width 30 height 34
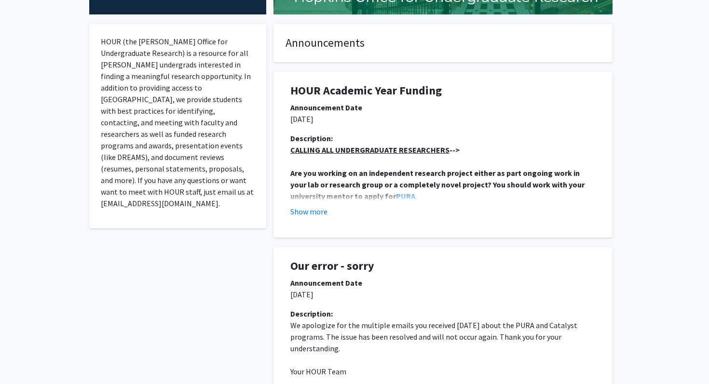
scroll to position [173, 0]
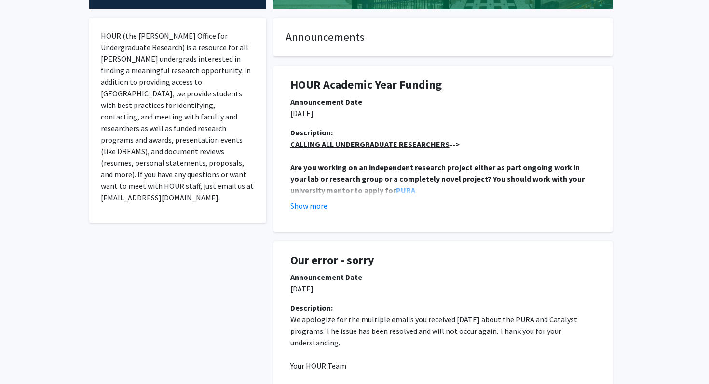
click at [350, 176] on strong "Are you working on an independent research project either as part ongoing work …" at bounding box center [437, 178] width 295 height 33
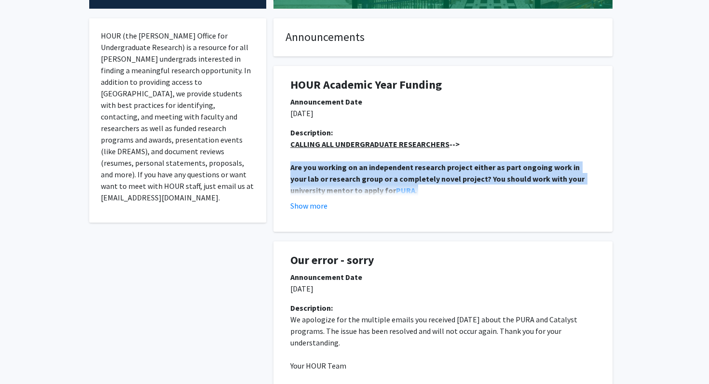
click at [350, 176] on strong "Are you working on an independent research project either as part ongoing work …" at bounding box center [437, 178] width 295 height 33
click at [315, 208] on button "Show more" at bounding box center [308, 206] width 37 height 12
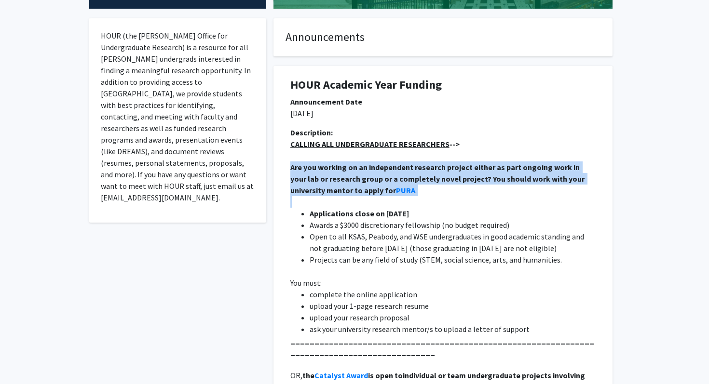
click at [326, 188] on strong "Are you working on an independent research project either as part ongoing work …" at bounding box center [437, 178] width 295 height 33
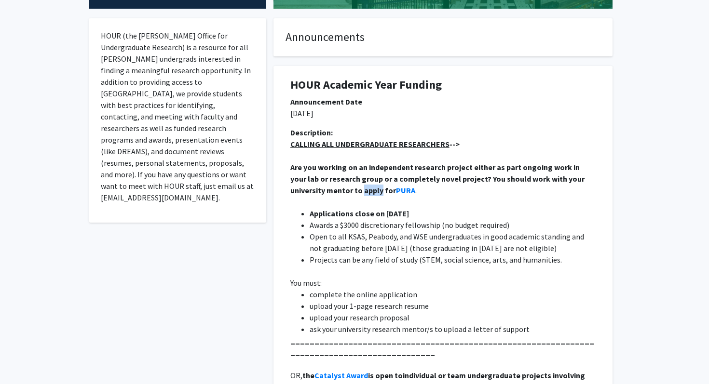
click at [326, 188] on strong "Are you working on an independent research project either as part ongoing work …" at bounding box center [437, 178] width 295 height 33
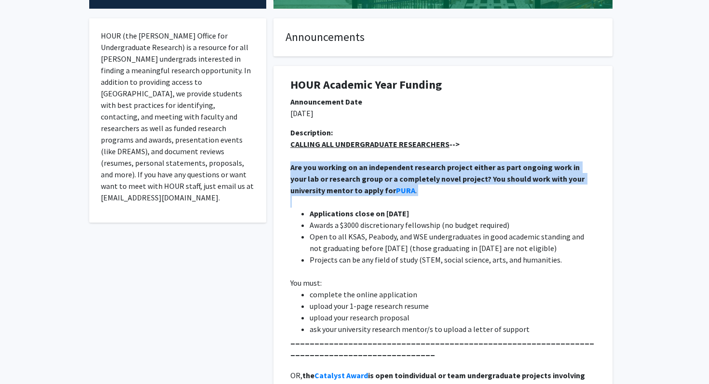
click at [326, 188] on strong "Are you working on an independent research project either as part ongoing work …" at bounding box center [437, 178] width 295 height 33
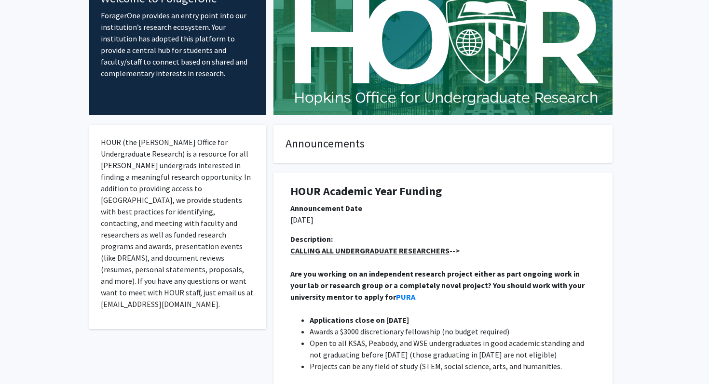
scroll to position [0, 0]
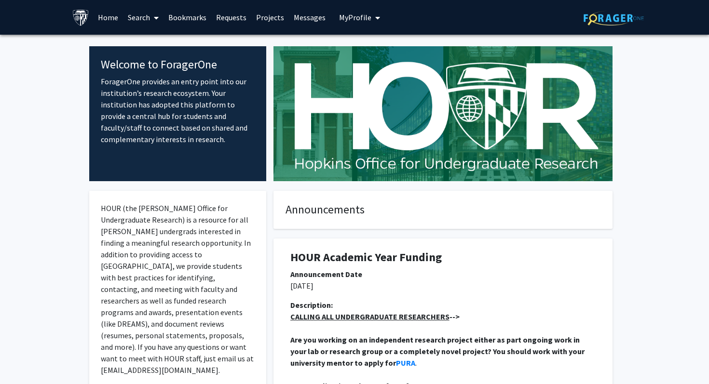
click at [375, 19] on icon "My profile dropdown to access profile and logout" at bounding box center [377, 18] width 5 height 8
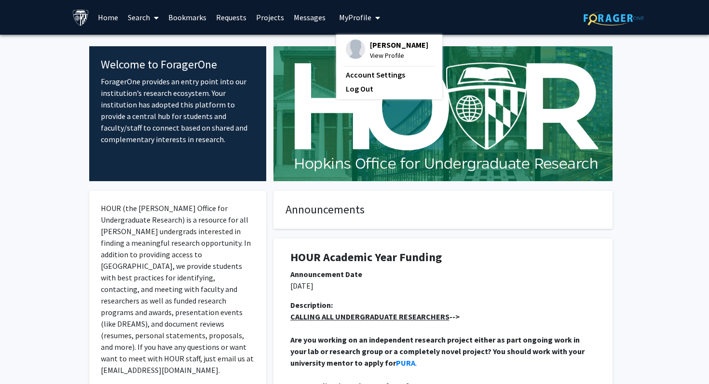
click at [156, 18] on icon at bounding box center [156, 18] width 5 height 8
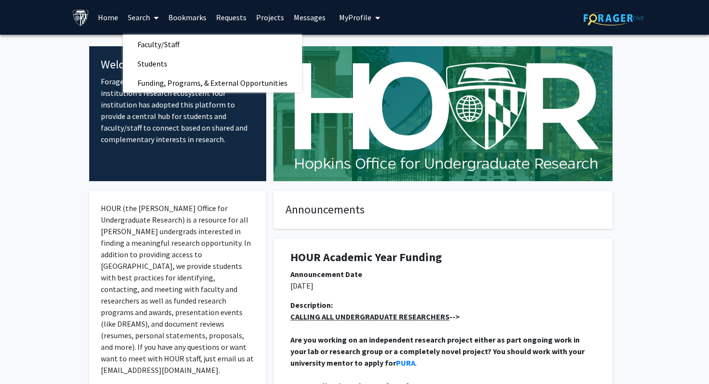
click at [241, 16] on link "Requests" at bounding box center [231, 17] width 40 height 34
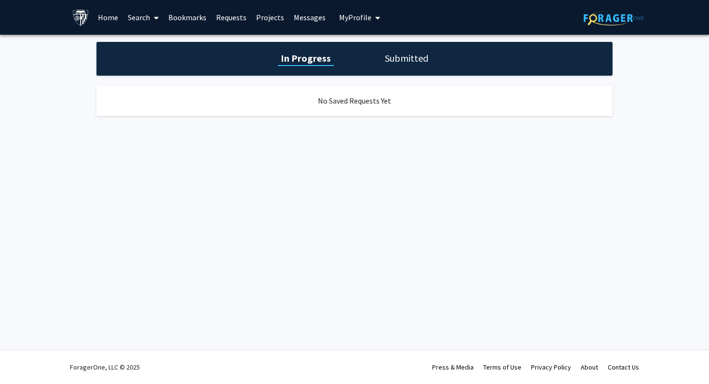
click at [263, 18] on link "Projects" at bounding box center [270, 17] width 38 height 34
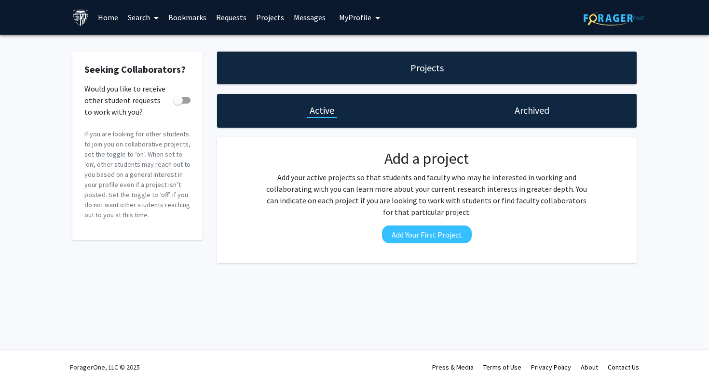
click at [294, 21] on link "Messages" at bounding box center [309, 17] width 41 height 34
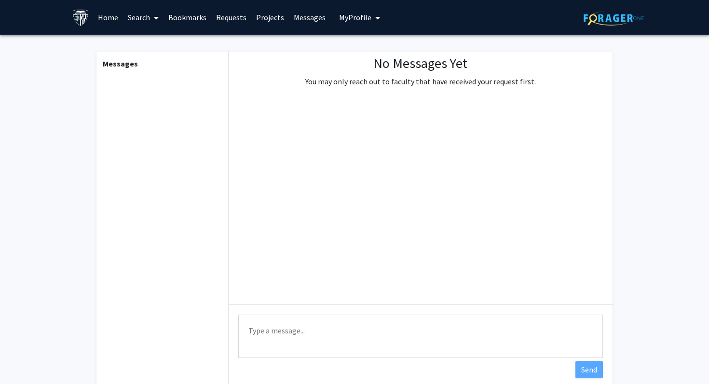
click at [106, 20] on link "Home" at bounding box center [108, 17] width 30 height 34
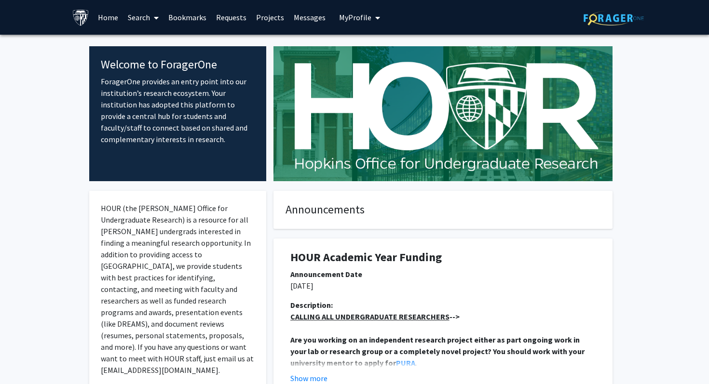
click at [375, 21] on icon "My profile dropdown to access profile and logout" at bounding box center [377, 18] width 5 height 8
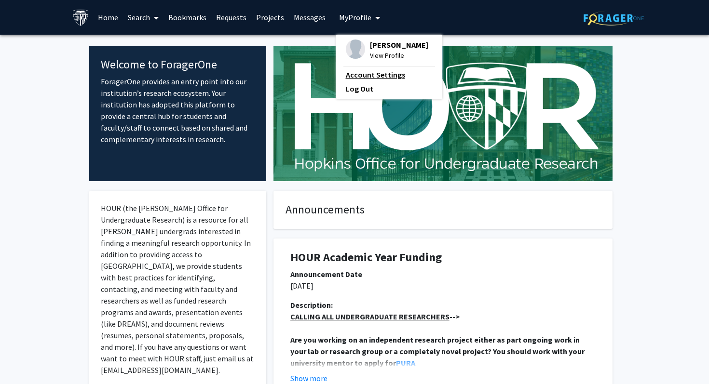
click at [367, 72] on link "Account Settings" at bounding box center [389, 75] width 87 height 12
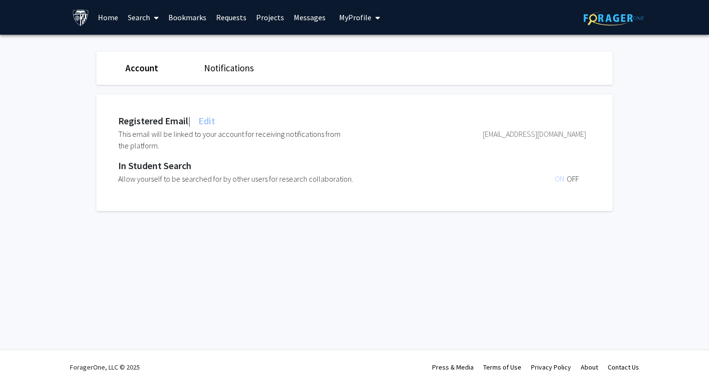
click at [142, 67] on link "Account" at bounding box center [141, 68] width 33 height 12
click at [365, 19] on span "My Profile" at bounding box center [355, 18] width 32 height 10
click at [352, 75] on link "Account Settings" at bounding box center [389, 75] width 87 height 12
click at [358, 13] on span "My Profile" at bounding box center [355, 18] width 32 height 10
click at [359, 47] on img at bounding box center [355, 49] width 19 height 19
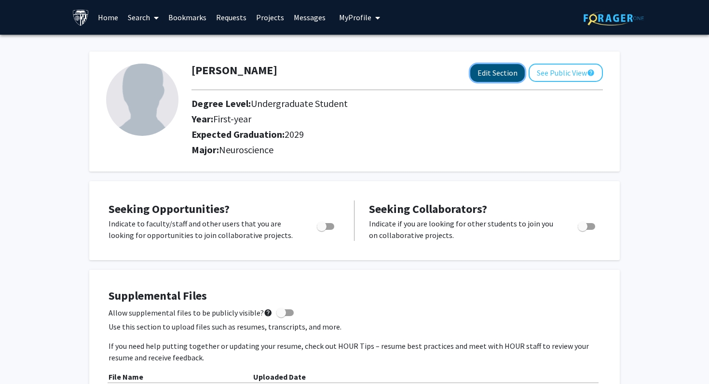
click at [488, 67] on button "Edit Section" at bounding box center [497, 73] width 54 height 18
select select "first-year"
select select "2029"
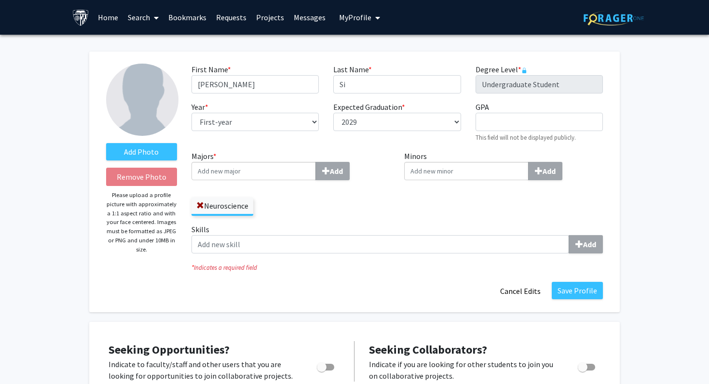
click at [254, 172] on input "Majors * Add" at bounding box center [253, 171] width 124 height 18
click at [156, 156] on label "Add Photo" at bounding box center [141, 151] width 71 height 17
click at [0, 0] on input "Add Photo" at bounding box center [0, 0] width 0 height 0
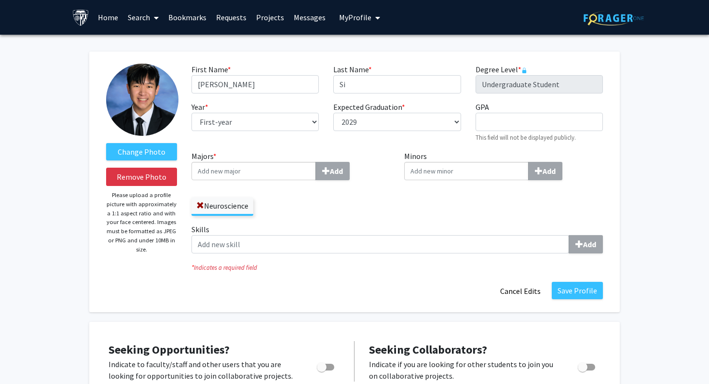
drag, startPoint x: 141, startPoint y: 107, endPoint x: 141, endPoint y: 122, distance: 15.4
click at [598, 290] on button "Save Profile" at bounding box center [576, 290] width 51 height 17
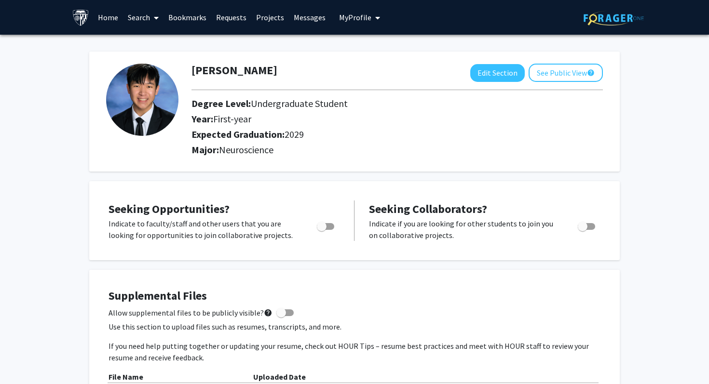
scroll to position [139, 0]
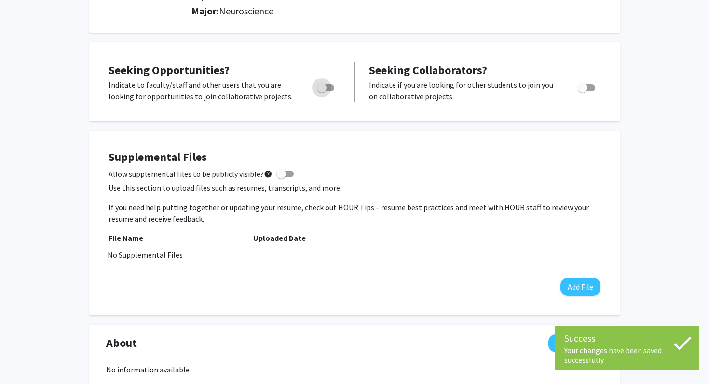
click at [321, 88] on span "Toggle" at bounding box center [322, 88] width 10 height 10
click at [321, 91] on input "Are you actively seeking opportunities?" at bounding box center [321, 91] width 0 height 0
checkbox input "true"
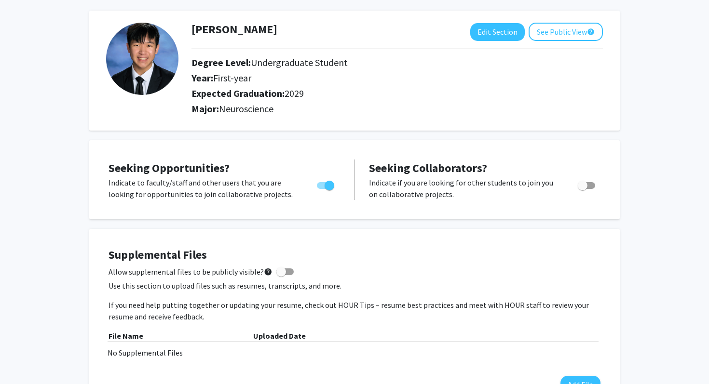
scroll to position [0, 0]
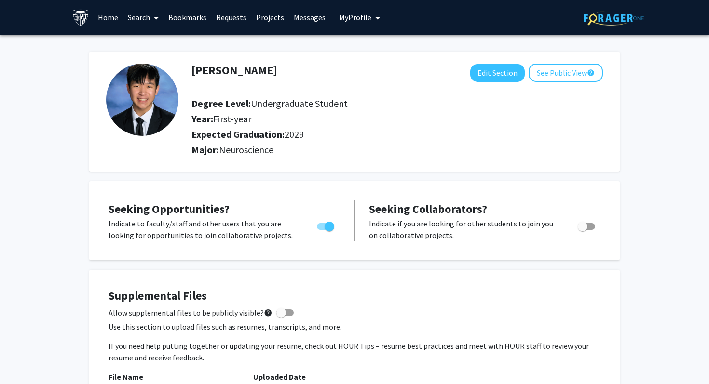
click at [142, 15] on link "Search" at bounding box center [143, 17] width 40 height 34
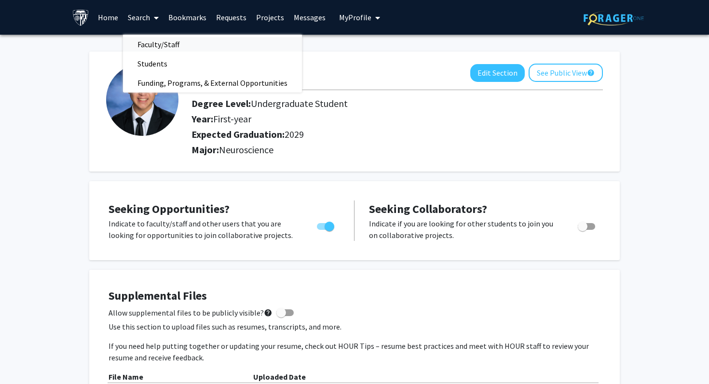
click at [149, 43] on span "Faculty/Staff" at bounding box center [158, 44] width 71 height 19
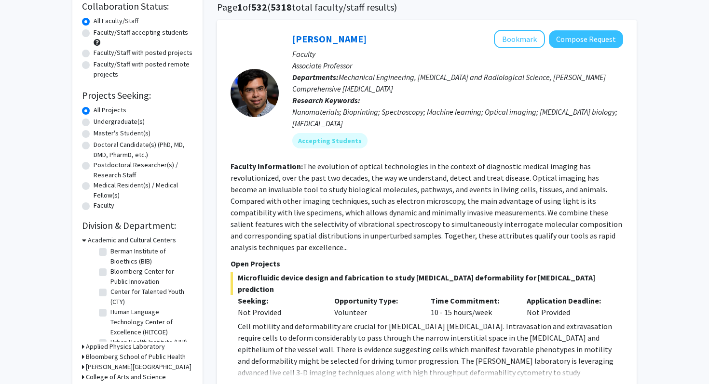
scroll to position [23, 0]
click at [101, 347] on h3 "Applied Physics Laboratory" at bounding box center [125, 347] width 79 height 10
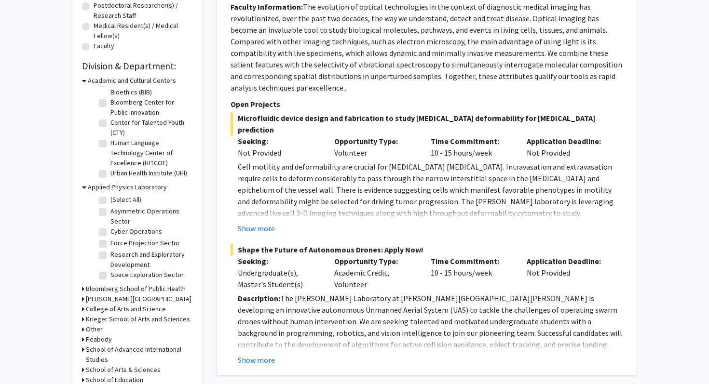
click at [117, 287] on h3 "Bloomberg School of Public Health" at bounding box center [136, 289] width 100 height 10
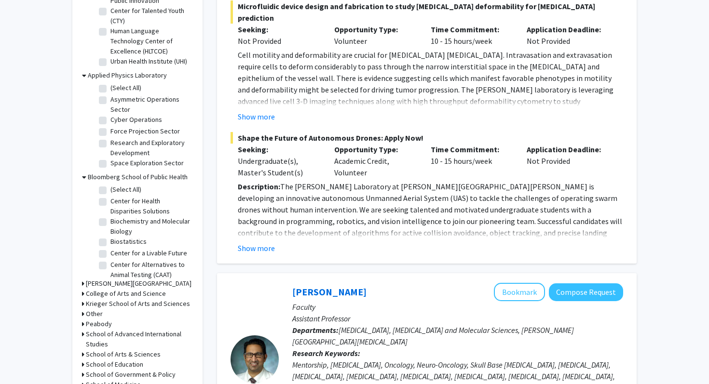
click at [117, 284] on h3 "Carey Business School" at bounding box center [139, 284] width 106 height 10
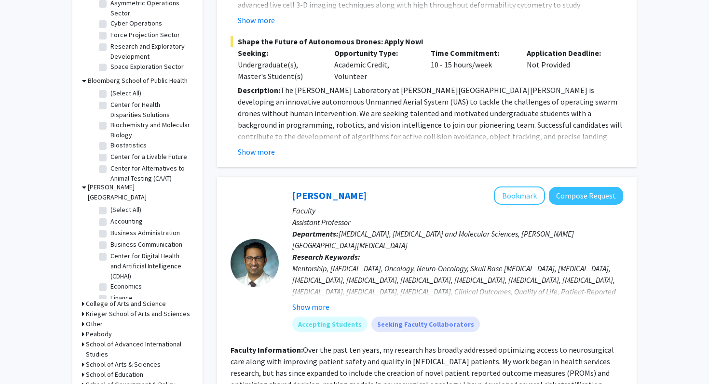
scroll to position [468, 0]
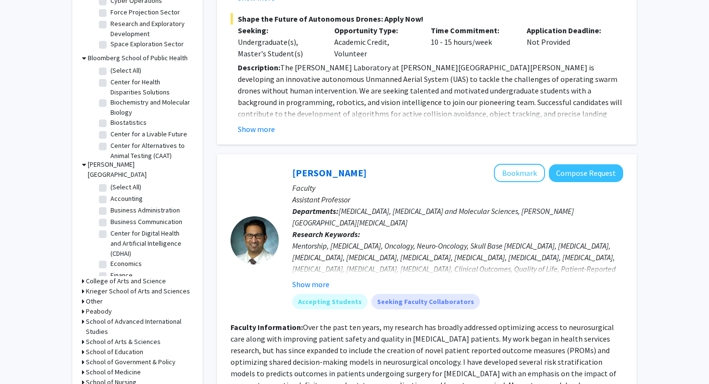
click at [119, 276] on h3 "College of Arts and Science" at bounding box center [126, 281] width 80 height 10
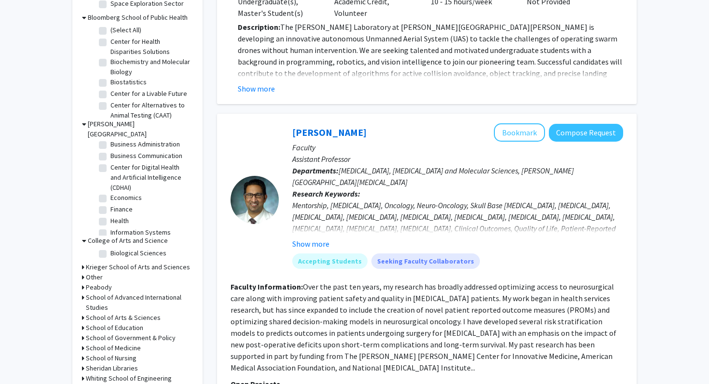
scroll to position [509, 0]
click at [130, 261] on h3 "Krieger School of Arts and Sciences" at bounding box center [138, 266] width 104 height 10
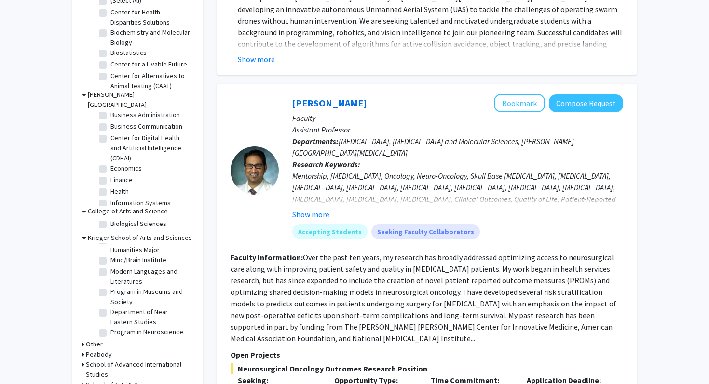
scroll to position [647, 0]
click at [110, 333] on label "Program in Neuroscience" at bounding box center [146, 338] width 73 height 10
click at [110, 333] on input "Program in Neuroscience" at bounding box center [113, 336] width 6 height 6
checkbox input "true"
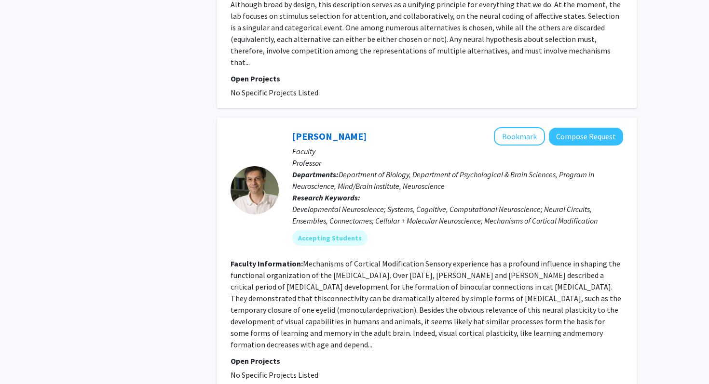
scroll to position [522, 0]
click at [395, 275] on fg-read-more "Mechanisms of Cortical Modification Sensory experience has a profound influence…" at bounding box center [425, 303] width 390 height 91
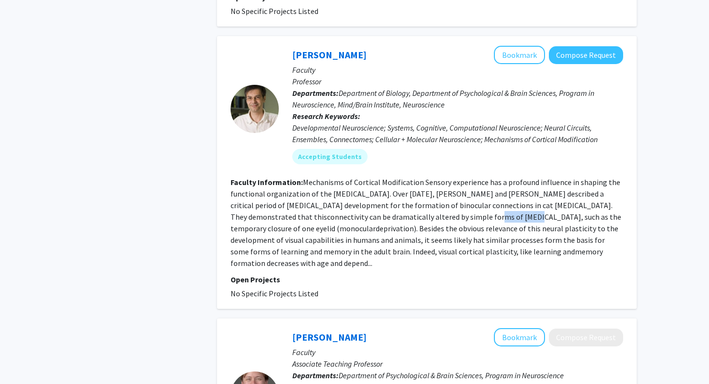
scroll to position [583, 0]
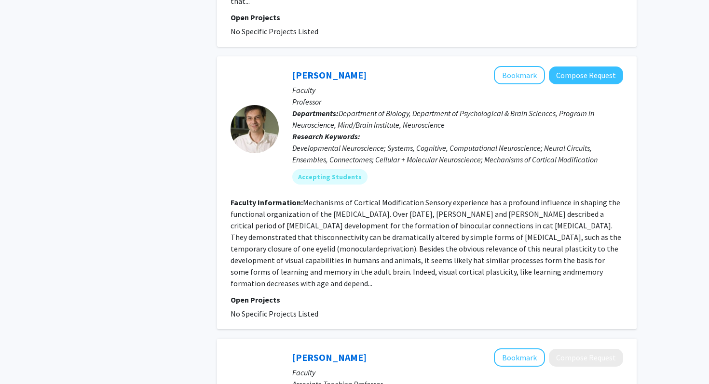
click at [394, 197] on section "Faculty Information: Mechanisms of Cortical Modification Sensory experience has…" at bounding box center [426, 243] width 392 height 93
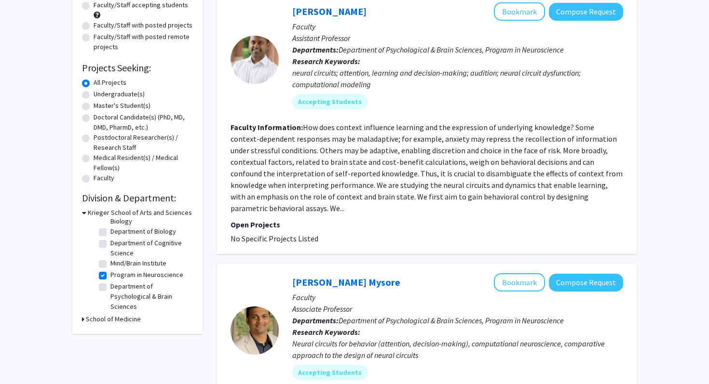
scroll to position [106, 0]
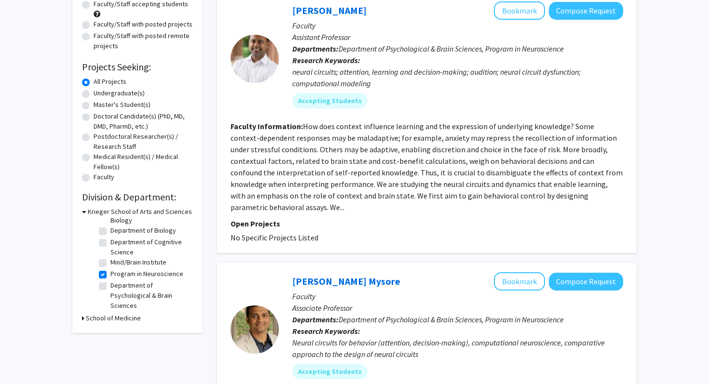
click at [110, 284] on label "Department of Psychological & Brain Sciences" at bounding box center [150, 296] width 80 height 30
click at [110, 284] on input "Department of Psychological & Brain Sciences" at bounding box center [113, 284] width 6 height 6
checkbox input "true"
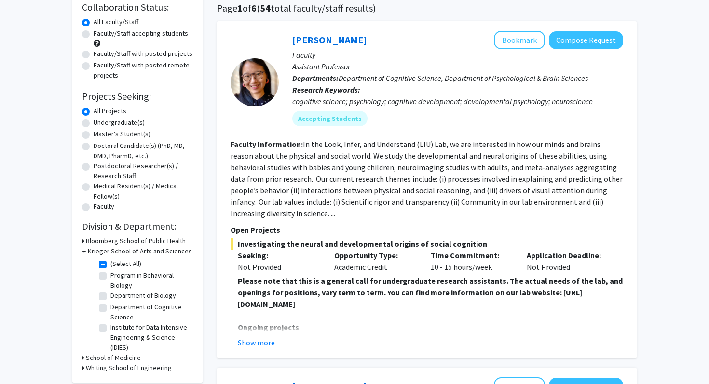
scroll to position [78, 0]
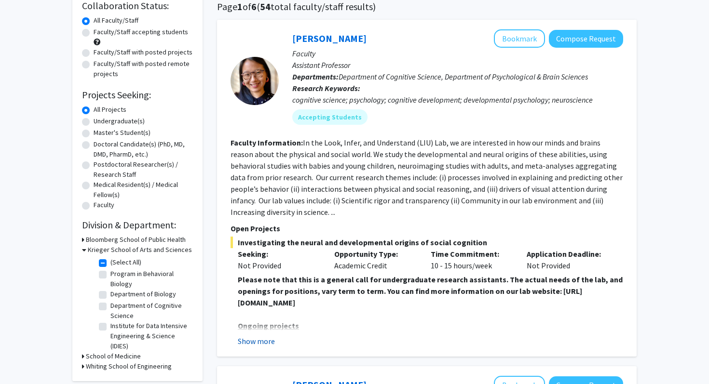
click at [261, 340] on button "Show more" at bounding box center [256, 341] width 37 height 12
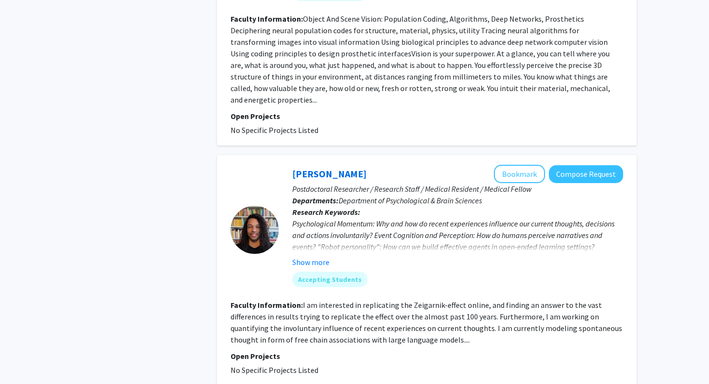
scroll to position [853, 0]
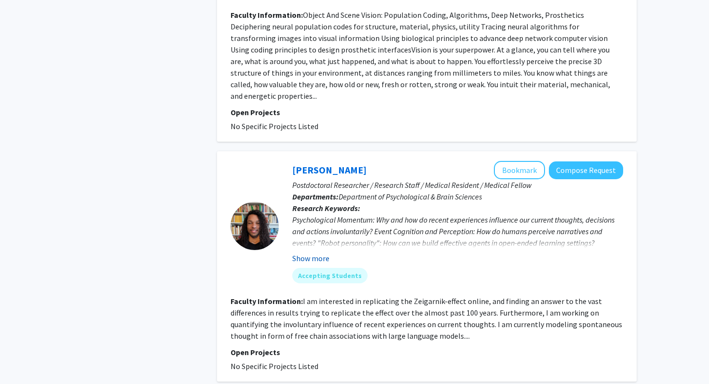
click at [323, 253] on button "Show more" at bounding box center [310, 259] width 37 height 12
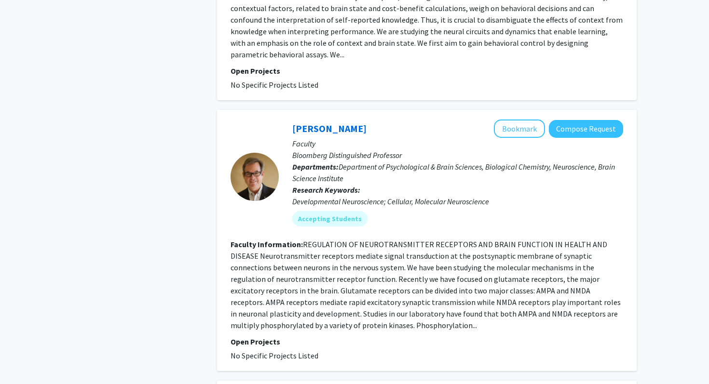
scroll to position [1724, 0]
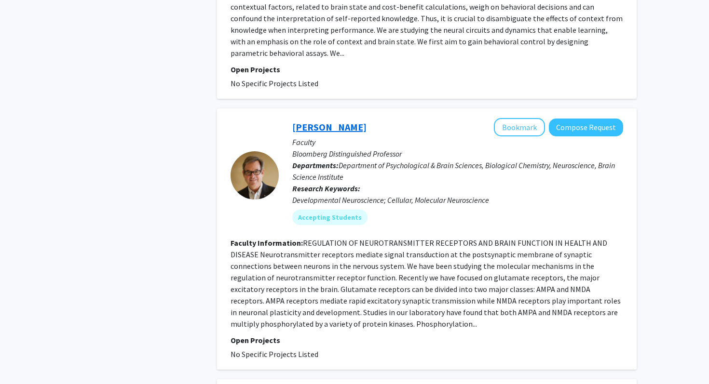
click at [357, 121] on link "Richard Huganir" at bounding box center [329, 127] width 74 height 12
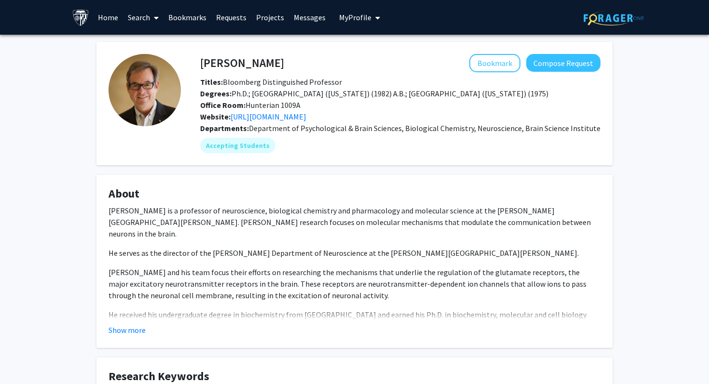
click at [288, 247] on p "He serves as the director of the Solomon H. Snyder Department of Neuroscience a…" at bounding box center [354, 253] width 492 height 12
click at [296, 272] on p "Dr. Huganir and his team focus their efforts on researching the mechanisms that…" at bounding box center [354, 284] width 492 height 35
click at [131, 329] on button "Show more" at bounding box center [126, 330] width 37 height 12
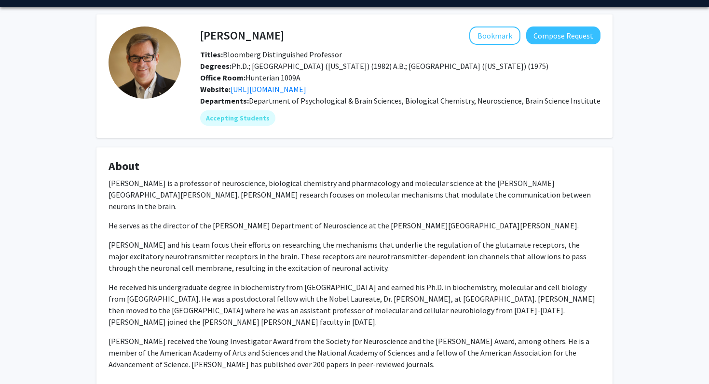
scroll to position [25, 0]
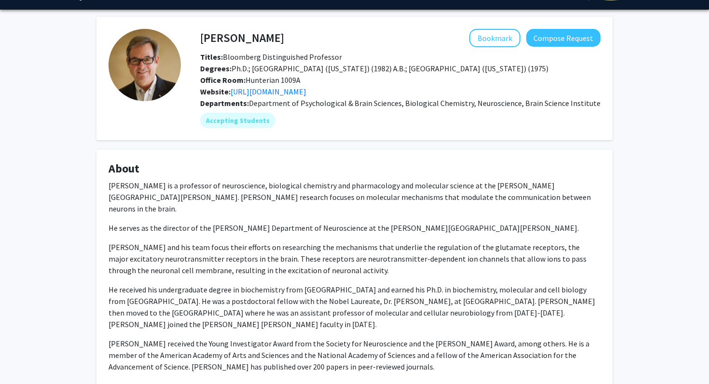
click at [276, 44] on h4 "Richard Huganir" at bounding box center [242, 38] width 84 height 18
copy h4 "Huganir"
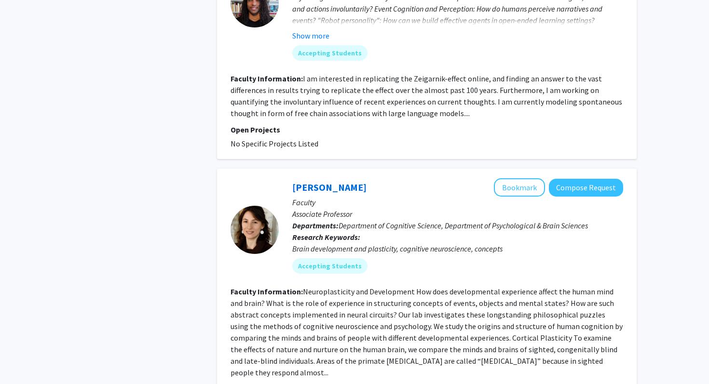
scroll to position [794, 0]
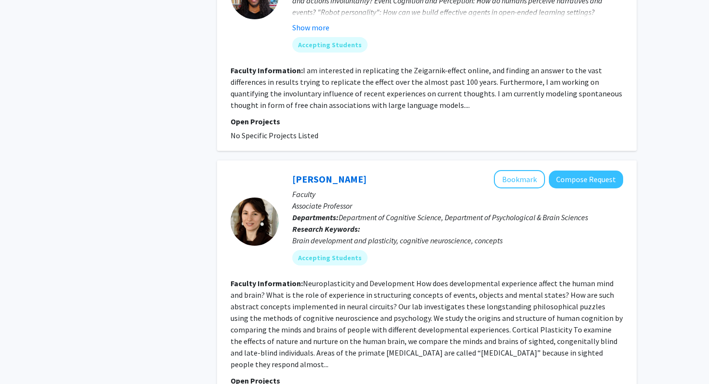
click at [397, 311] on fg-read-more "Neuroplasticity and Development How does developmental experience affect the hu…" at bounding box center [426, 324] width 392 height 91
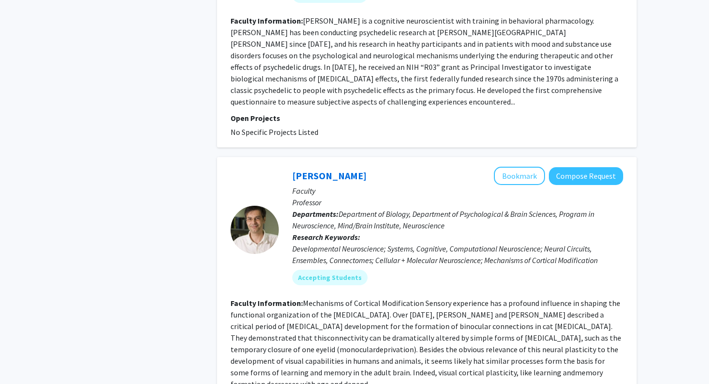
scroll to position [2460, 0]
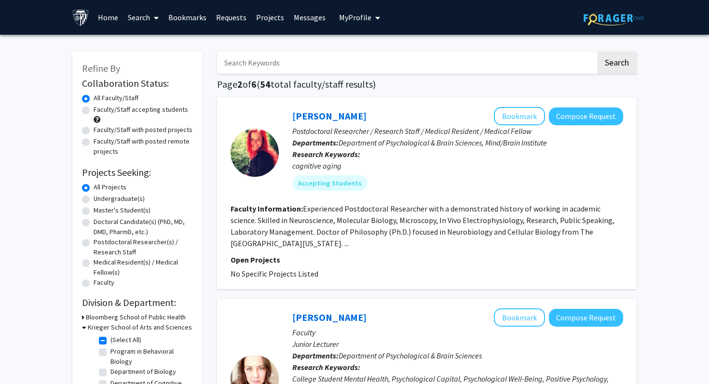
click at [370, 210] on fg-read-more "Experienced Postdoctoral Researcher with a demonstrated history of working in a…" at bounding box center [422, 226] width 384 height 44
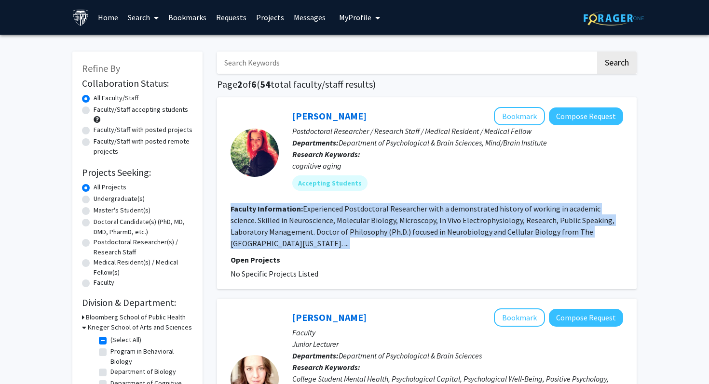
click at [370, 210] on fg-read-more "Experienced Postdoctoral Researcher with a demonstrated history of working in a…" at bounding box center [422, 226] width 384 height 44
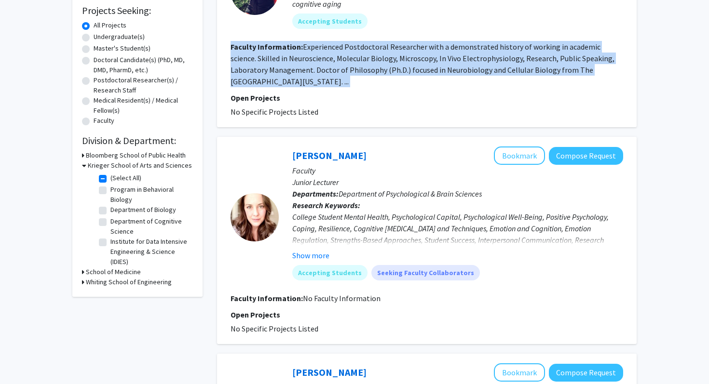
scroll to position [161, 0]
click at [319, 250] on button "Show more" at bounding box center [310, 256] width 37 height 12
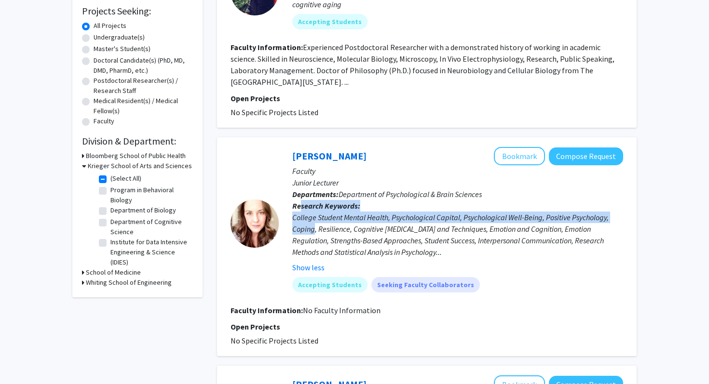
drag, startPoint x: 300, startPoint y: 194, endPoint x: 315, endPoint y: 219, distance: 28.9
click at [315, 219] on p "Research Keywords: College Student Mental Health, Psychological Capital, Psycho…" at bounding box center [457, 236] width 331 height 73
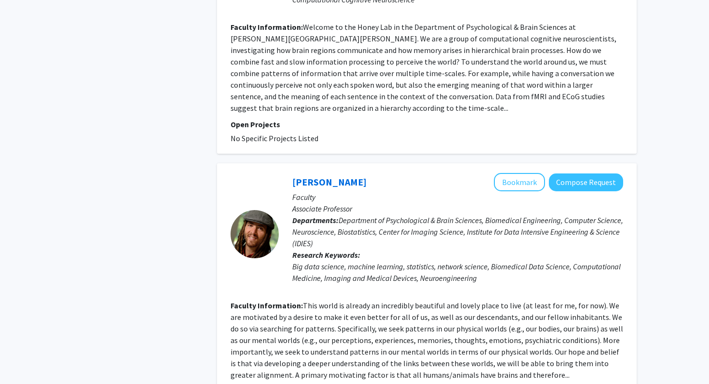
scroll to position [2043, 0]
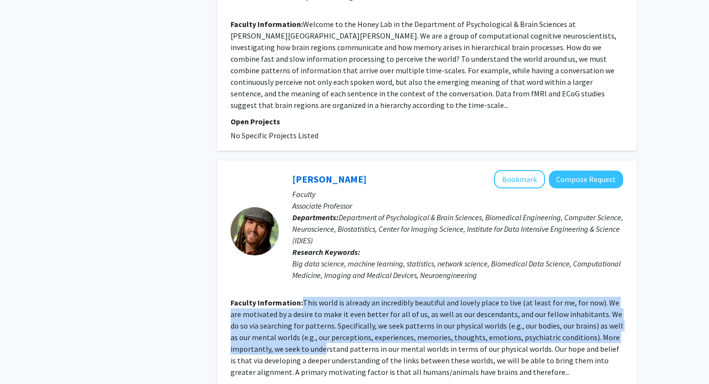
drag, startPoint x: 300, startPoint y: 273, endPoint x: 323, endPoint y: 311, distance: 45.0
click at [323, 311] on section "Faculty Information: This world is already an incredibly beautiful and lovely p…" at bounding box center [426, 337] width 392 height 81
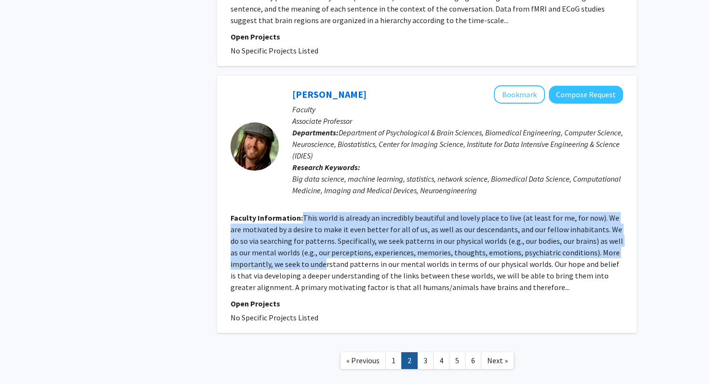
scroll to position [2149, 0]
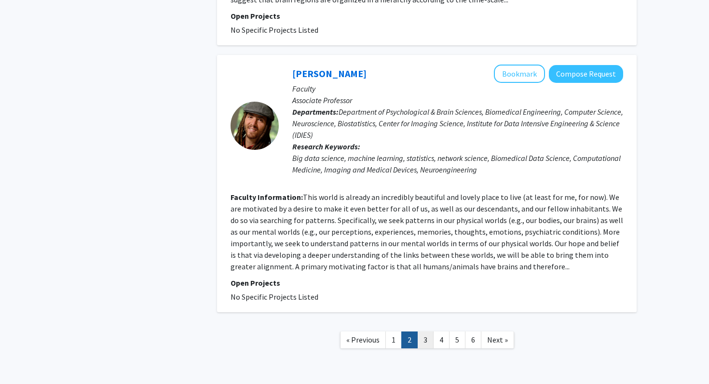
click at [426, 332] on link "3" at bounding box center [425, 340] width 16 height 17
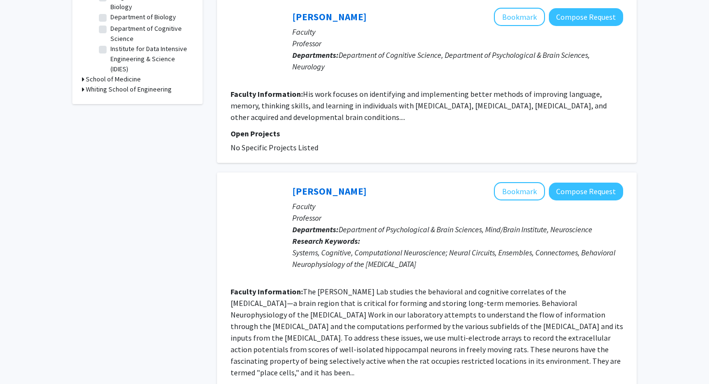
scroll to position [357, 0]
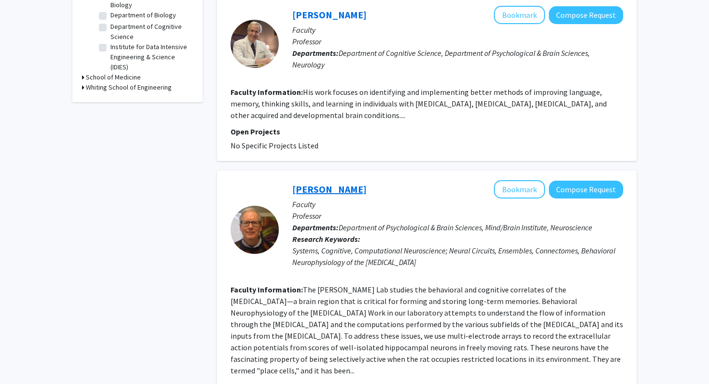
click at [341, 183] on link "James Knierim" at bounding box center [329, 189] width 74 height 12
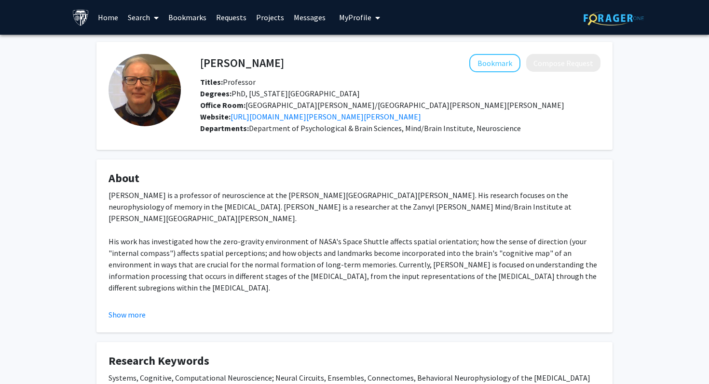
click at [253, 62] on h4 "James Knierim" at bounding box center [242, 63] width 84 height 18
copy h4 "Knierim"
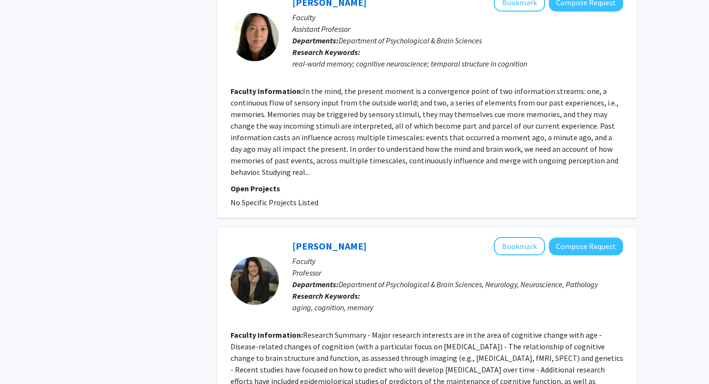
scroll to position [1520, 0]
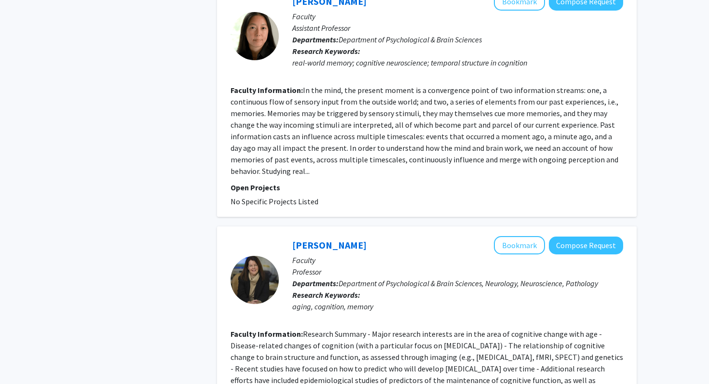
click at [481, 333] on fg-read-more "Research Summary - Major research interests are in the area of cognitive change…" at bounding box center [426, 362] width 392 height 67
click at [314, 239] on link "Marilyn Albert" at bounding box center [329, 245] width 74 height 12
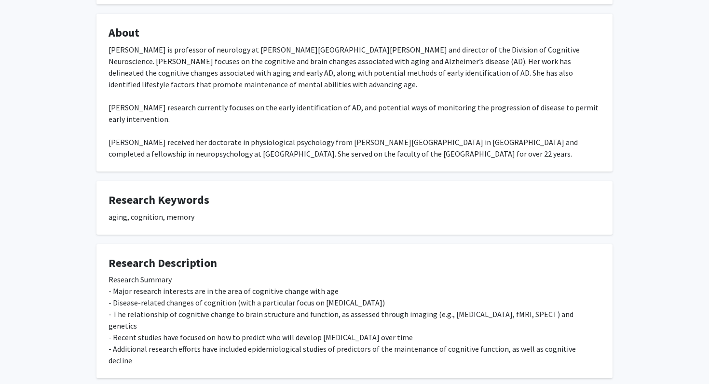
scroll to position [177, 0]
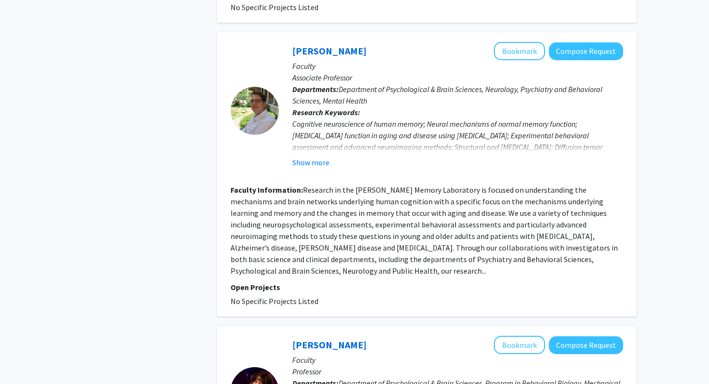
scroll to position [1932, 0]
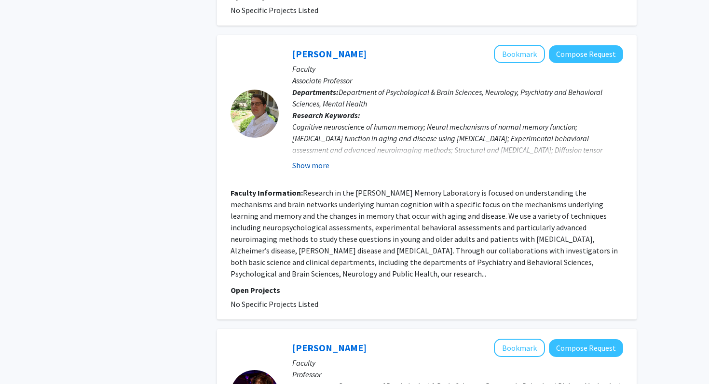
click at [317, 160] on button "Show more" at bounding box center [310, 166] width 37 height 12
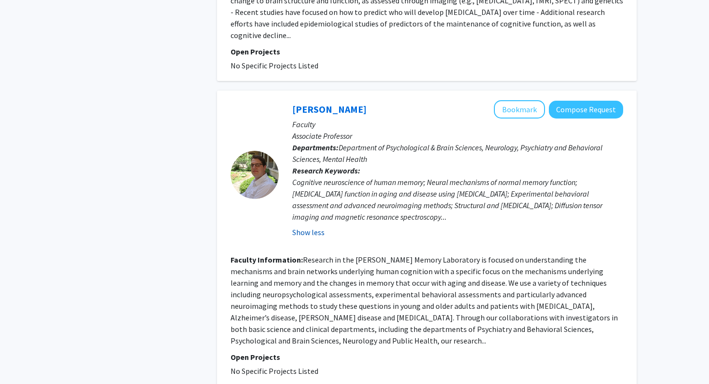
scroll to position [1861, 0]
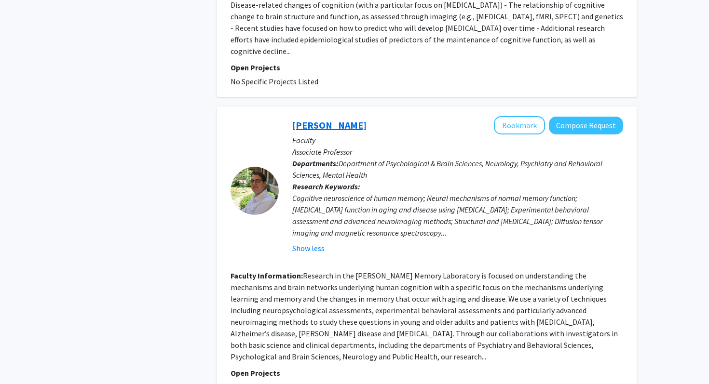
click at [338, 119] on link "Arnold Bakker" at bounding box center [329, 125] width 74 height 12
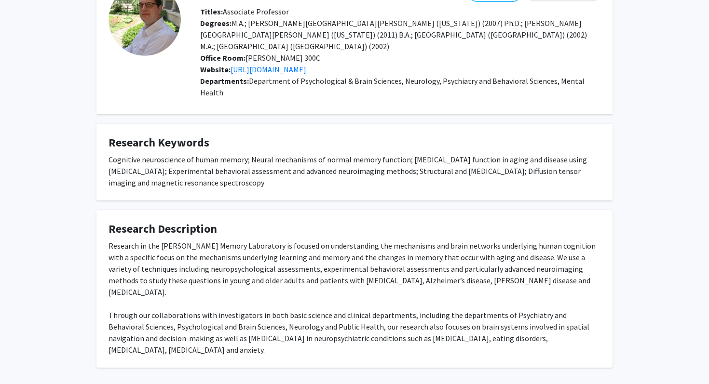
scroll to position [53, 0]
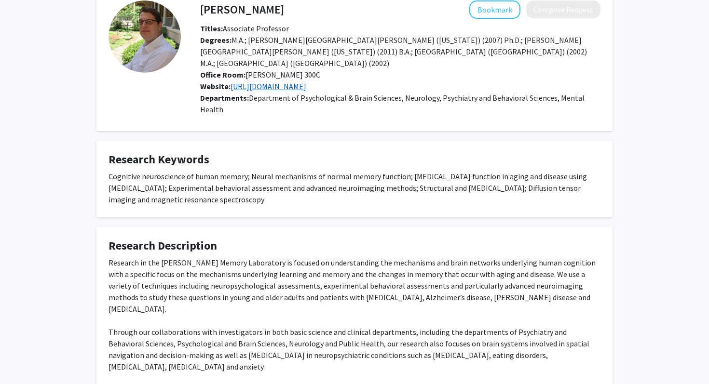
click at [297, 81] on link "https://bakkerlab.johnshopkins.edu/" at bounding box center [268, 86] width 76 height 10
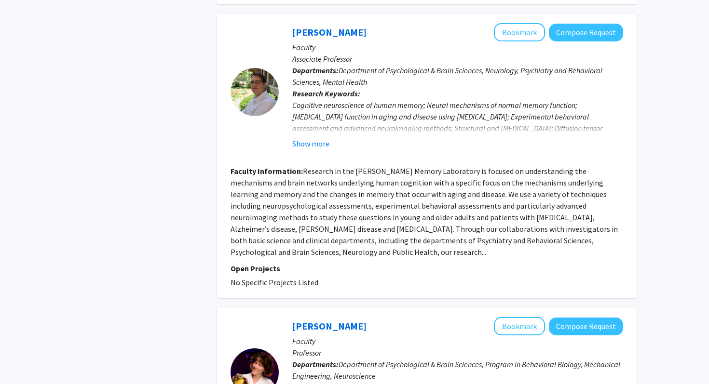
scroll to position [2160, 0]
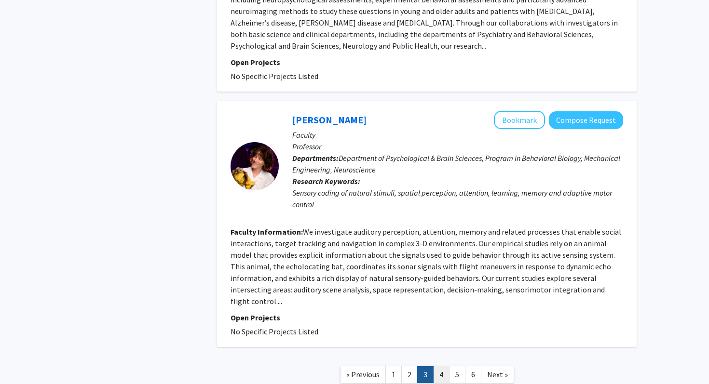
click at [443, 366] on link "4" at bounding box center [441, 374] width 16 height 17
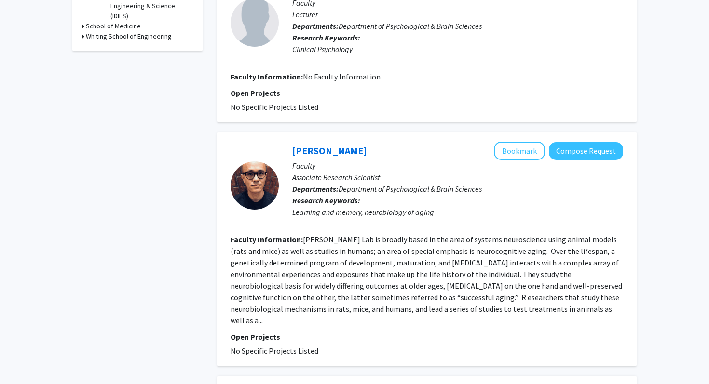
scroll to position [442, 0]
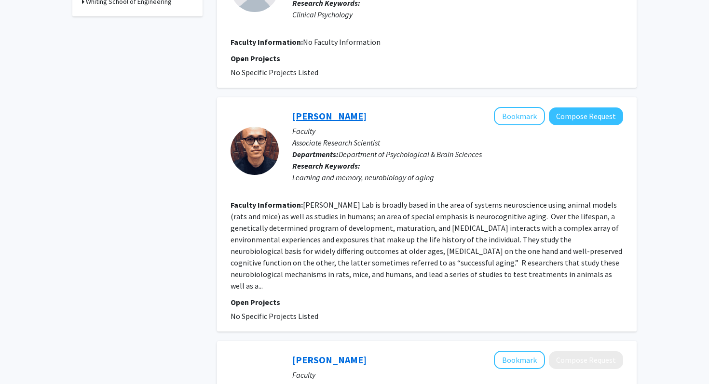
click at [332, 113] on link "Ming Teng Koh" at bounding box center [329, 116] width 74 height 12
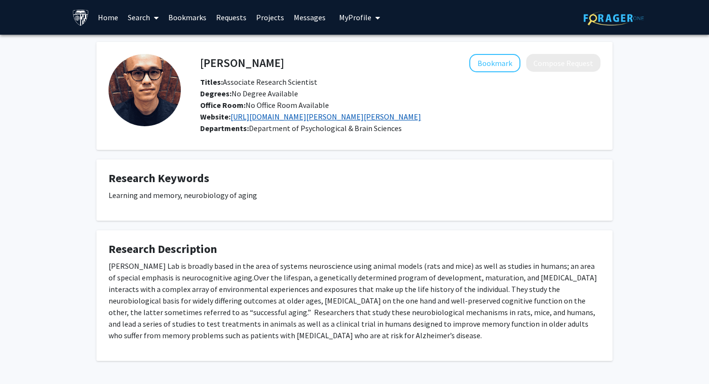
click at [276, 118] on link "https://sites.krieger.jhu.edu/gallagher-lab" at bounding box center [325, 117] width 190 height 10
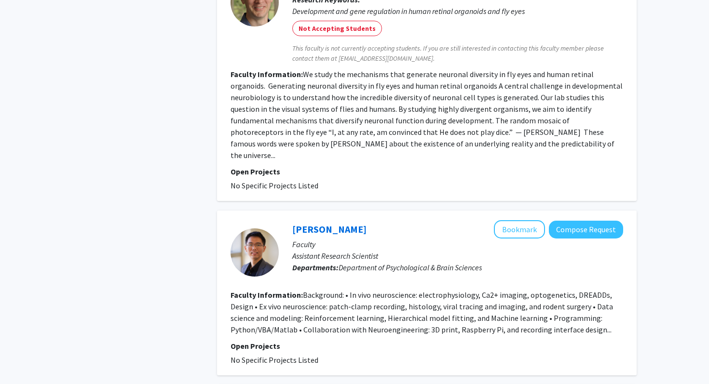
scroll to position [1375, 0]
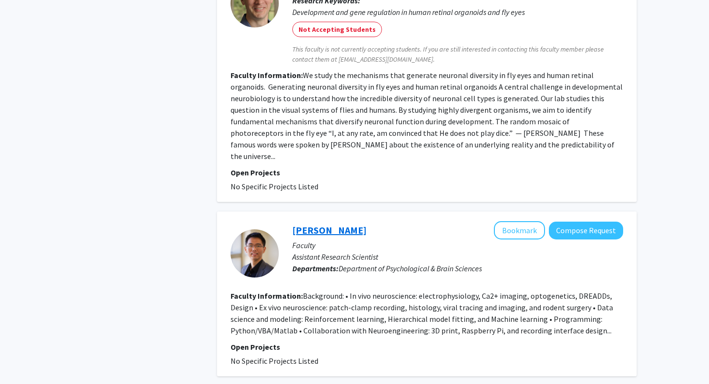
click at [329, 224] on link "Yifeng Cheng" at bounding box center [329, 230] width 74 height 12
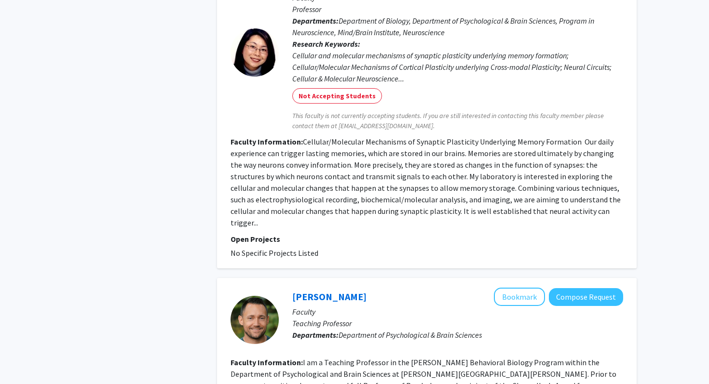
scroll to position [1872, 0]
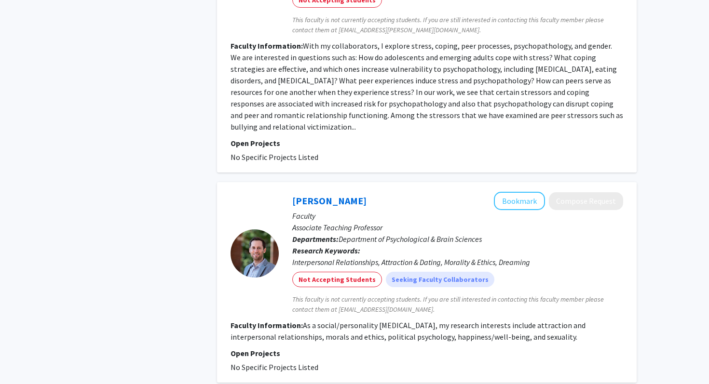
scroll to position [2246, 0]
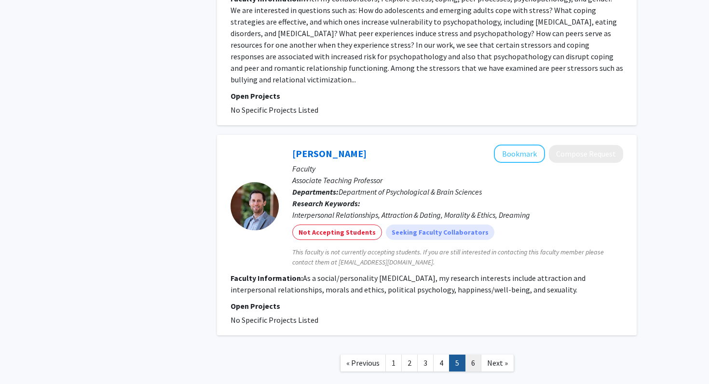
click at [475, 355] on link "6" at bounding box center [473, 363] width 16 height 17
